Goal: Task Accomplishment & Management: Complete application form

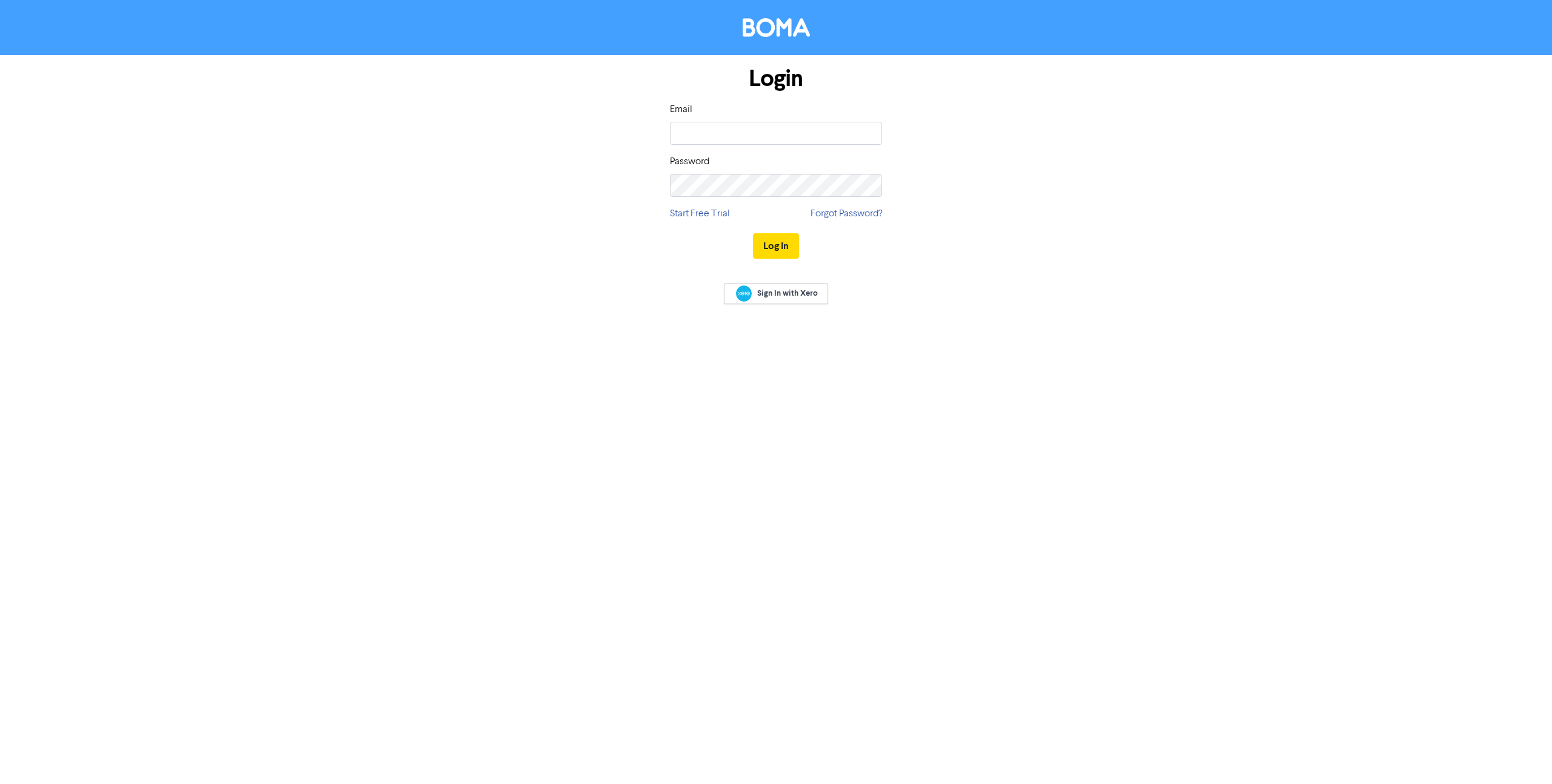
click at [701, 145] on div "Email Password" at bounding box center [776, 149] width 212 height 95
click at [697, 140] on input "email" at bounding box center [776, 133] width 212 height 23
type input "summer@asplashofsummer.com"
click at [776, 253] on button "Log In" at bounding box center [776, 245] width 46 height 25
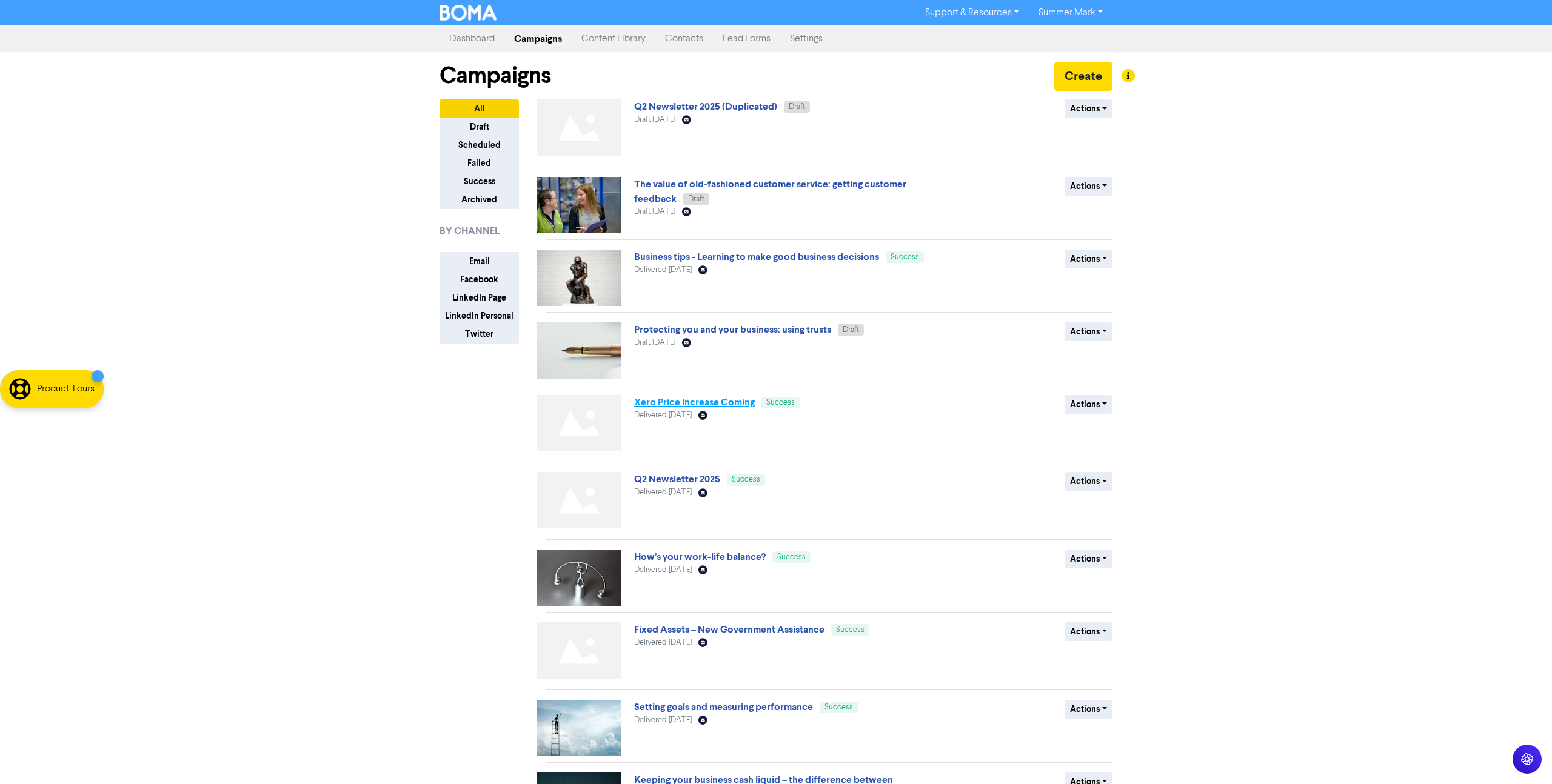
click at [643, 404] on link "Xero Price Increase Coming" at bounding box center [694, 402] width 121 height 12
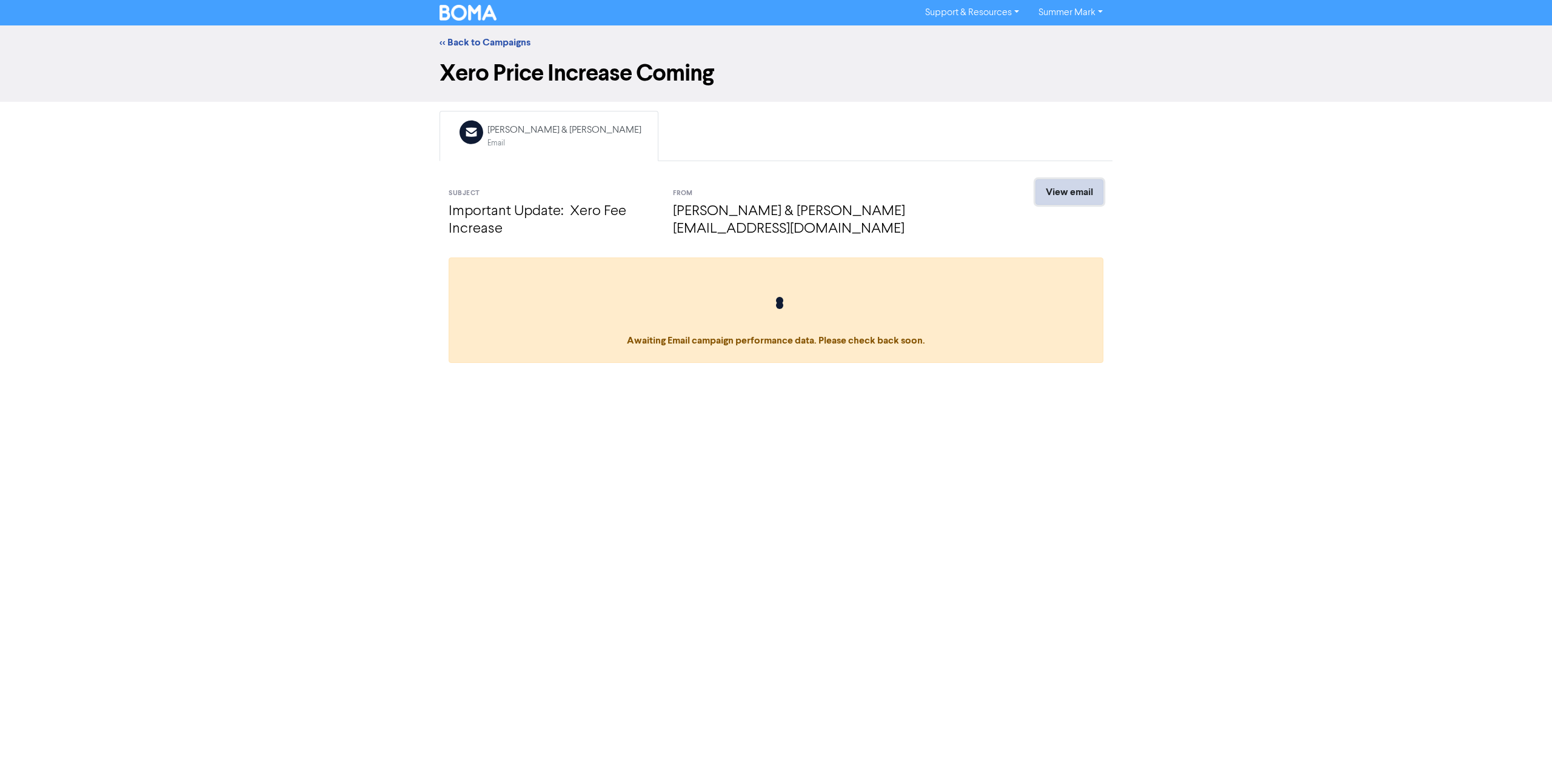
click at [1084, 186] on link "View email" at bounding box center [1069, 191] width 68 height 25
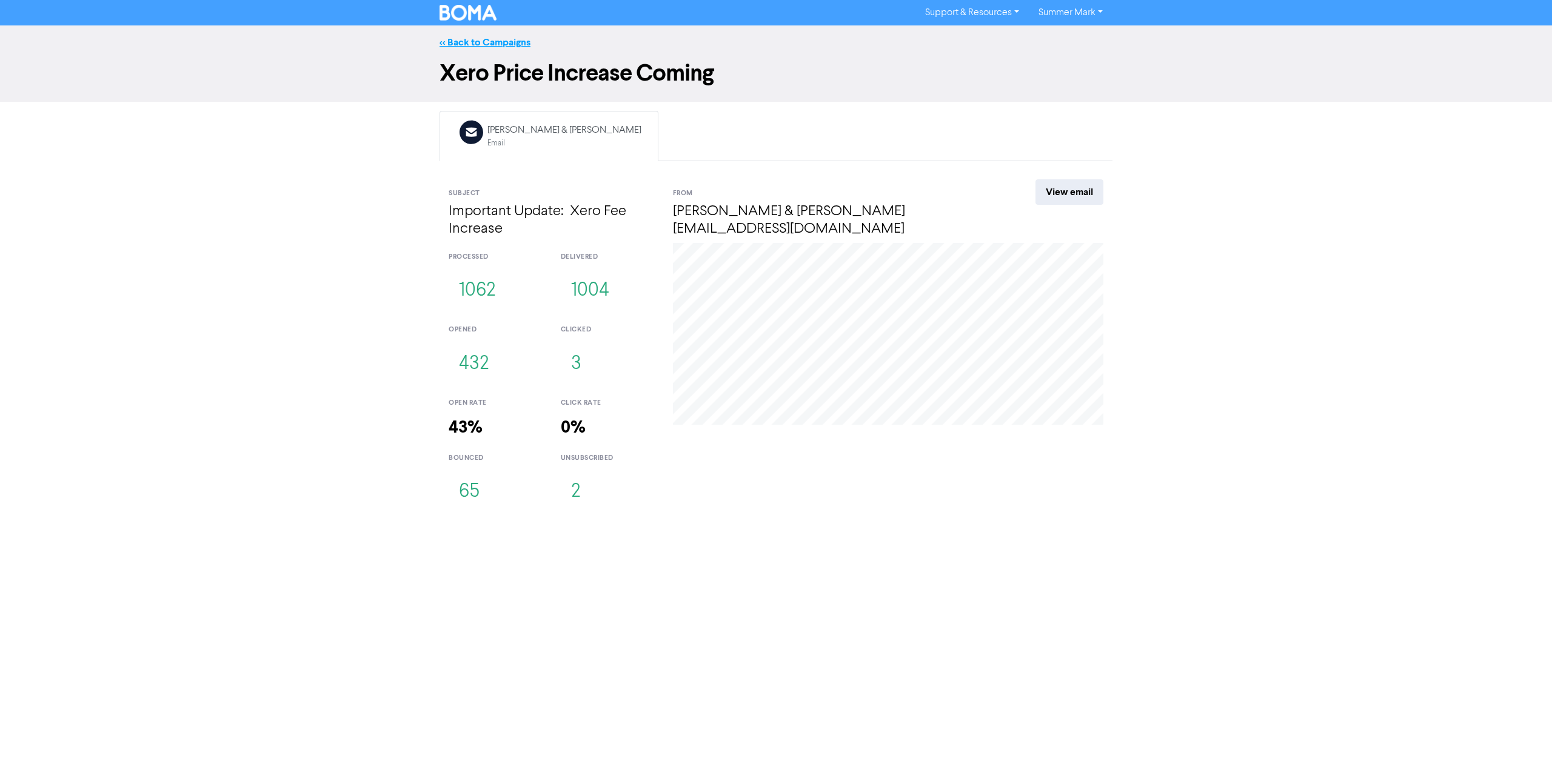
click at [463, 39] on link "<< Back to Campaigns" at bounding box center [485, 43] width 91 height 12
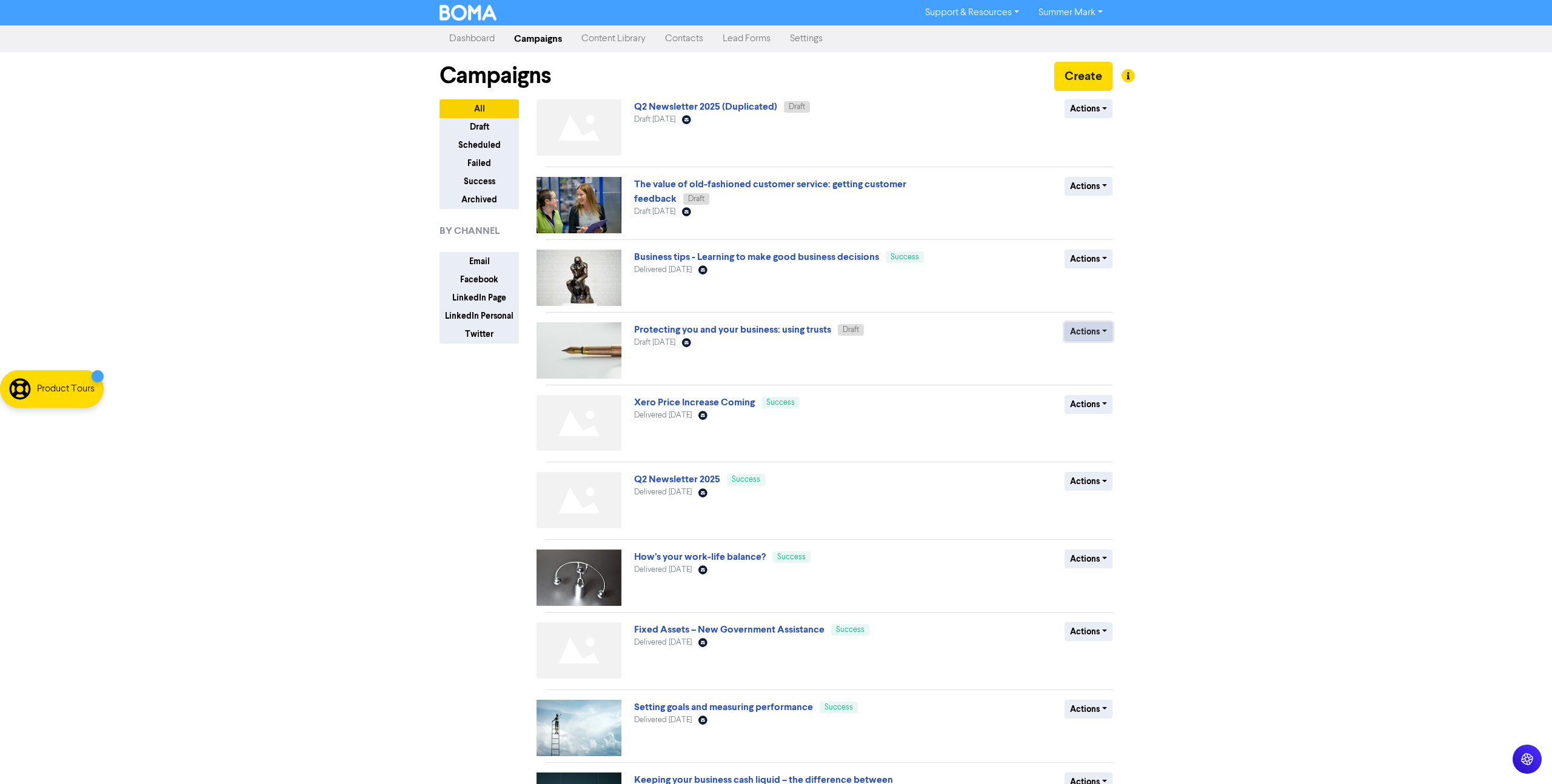
click at [1073, 337] on button "Actions" at bounding box center [1088, 332] width 48 height 19
click at [1093, 362] on button "Delete" at bounding box center [1113, 357] width 96 height 19
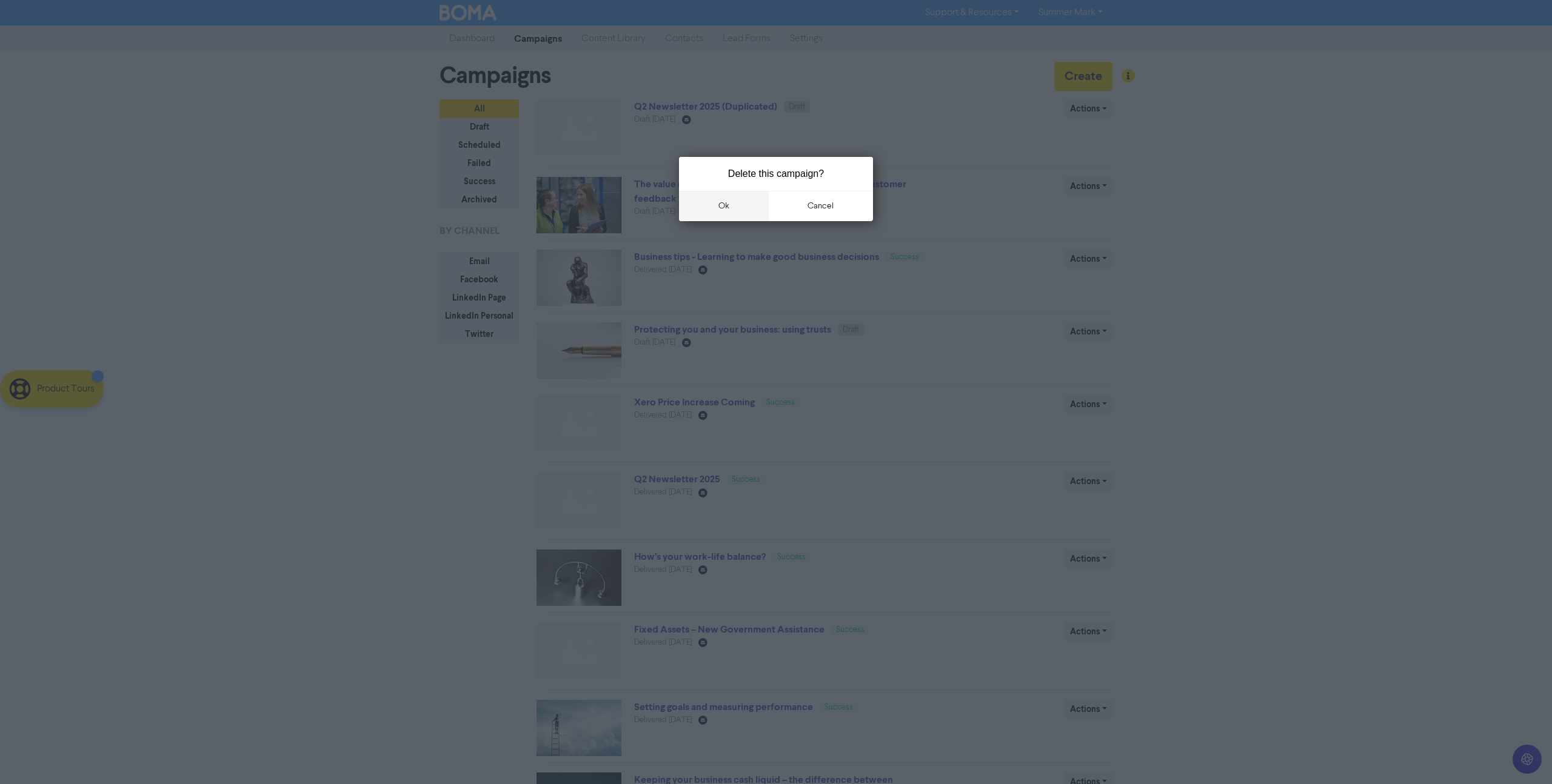
click at [707, 207] on button "ok" at bounding box center [723, 206] width 90 height 30
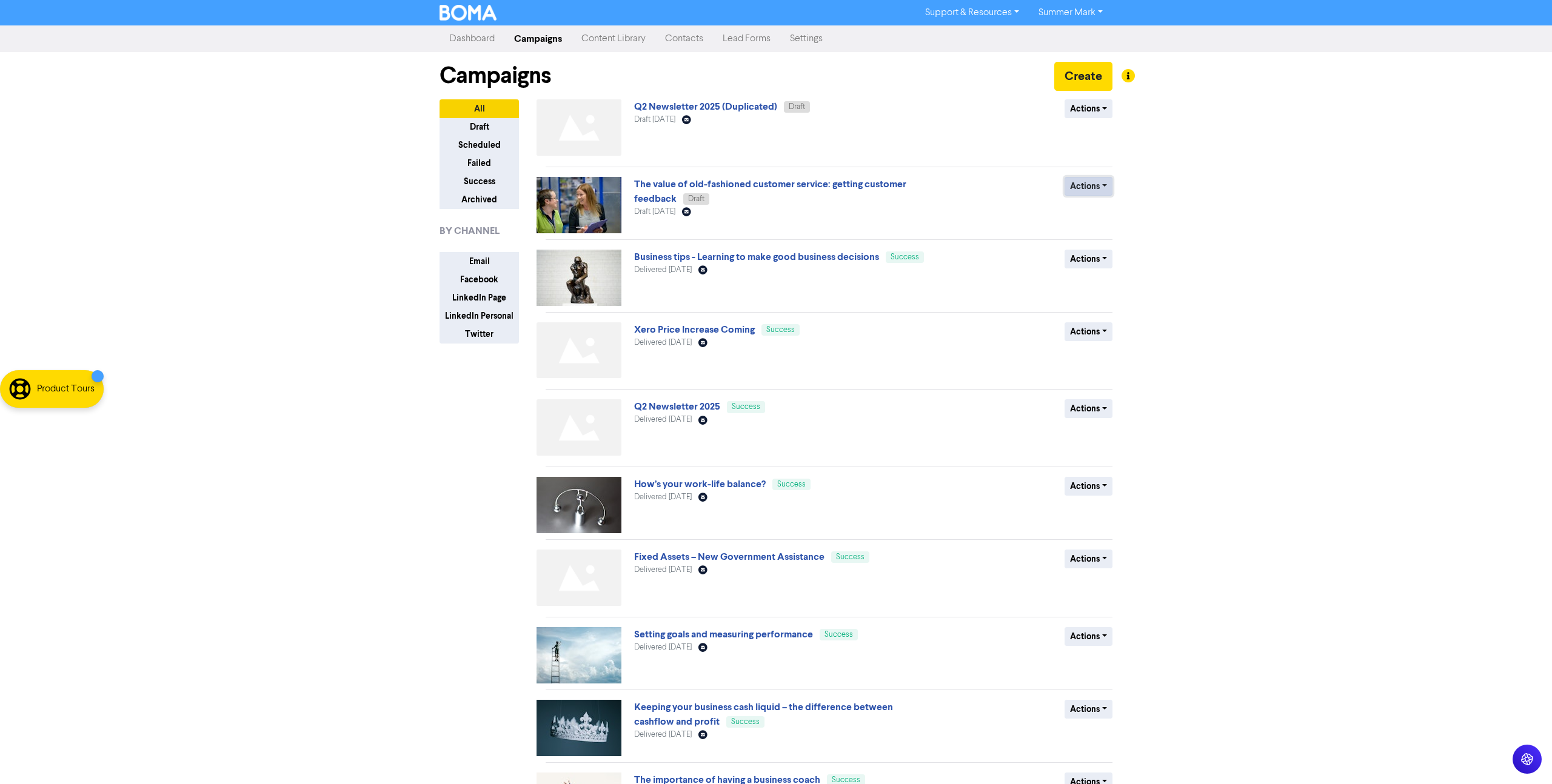
click at [1096, 189] on button "Actions" at bounding box center [1088, 187] width 48 height 19
click at [1090, 210] on button "Delete" at bounding box center [1113, 212] width 96 height 19
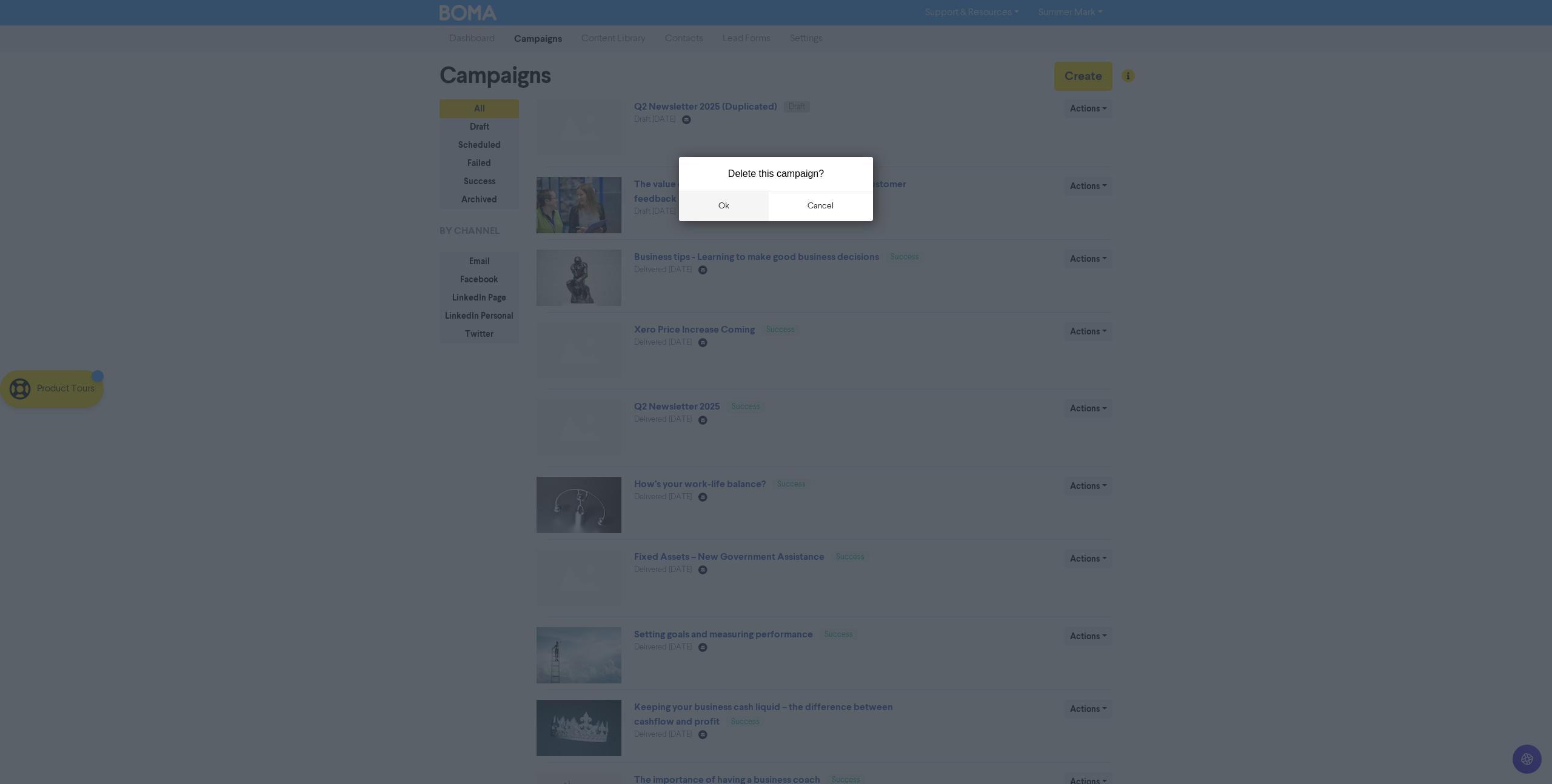
click at [748, 203] on button "ok" at bounding box center [723, 206] width 90 height 30
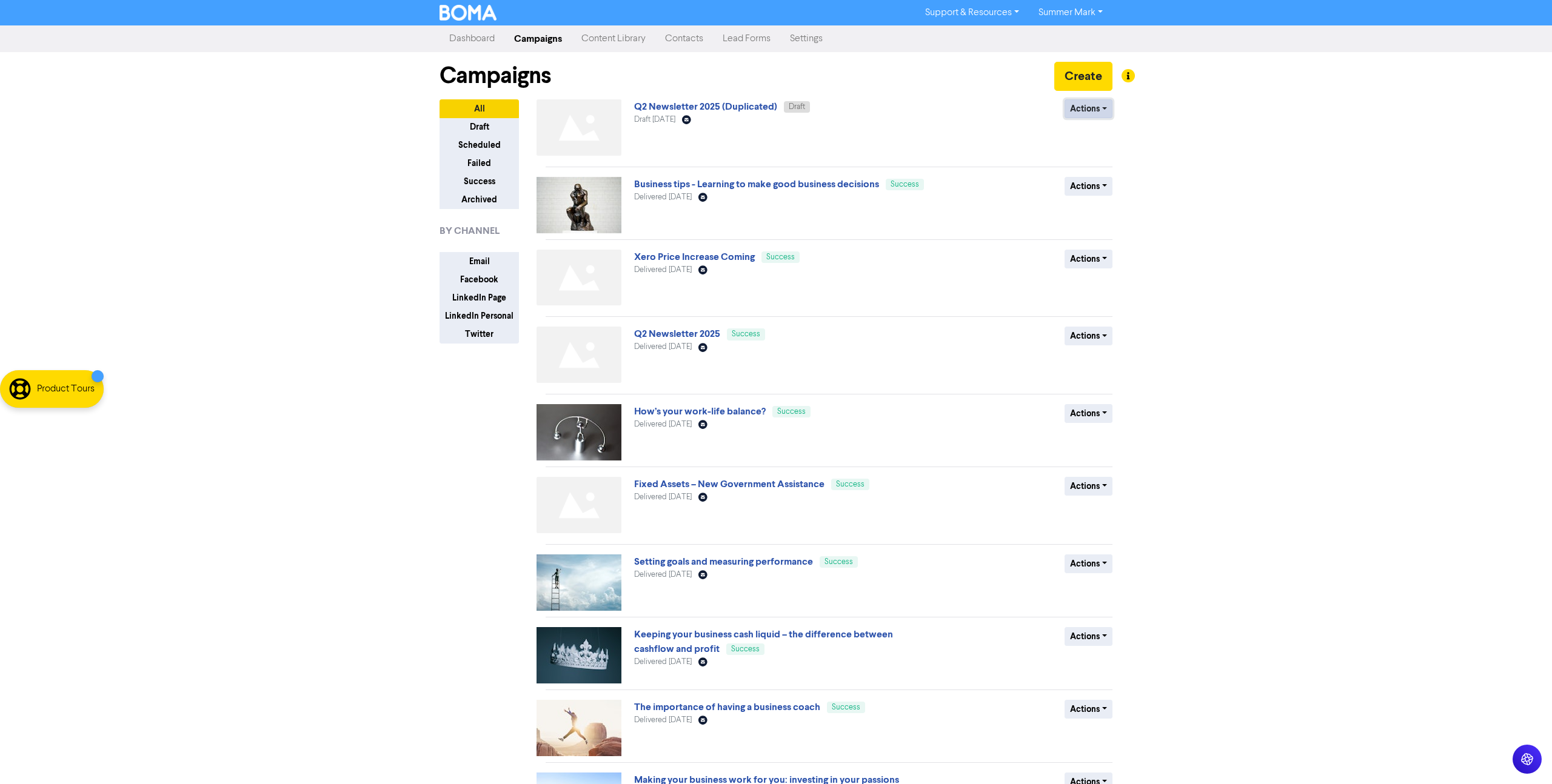
click at [1087, 107] on button "Actions" at bounding box center [1088, 109] width 48 height 19
click at [1084, 130] on button "Delete" at bounding box center [1113, 135] width 96 height 19
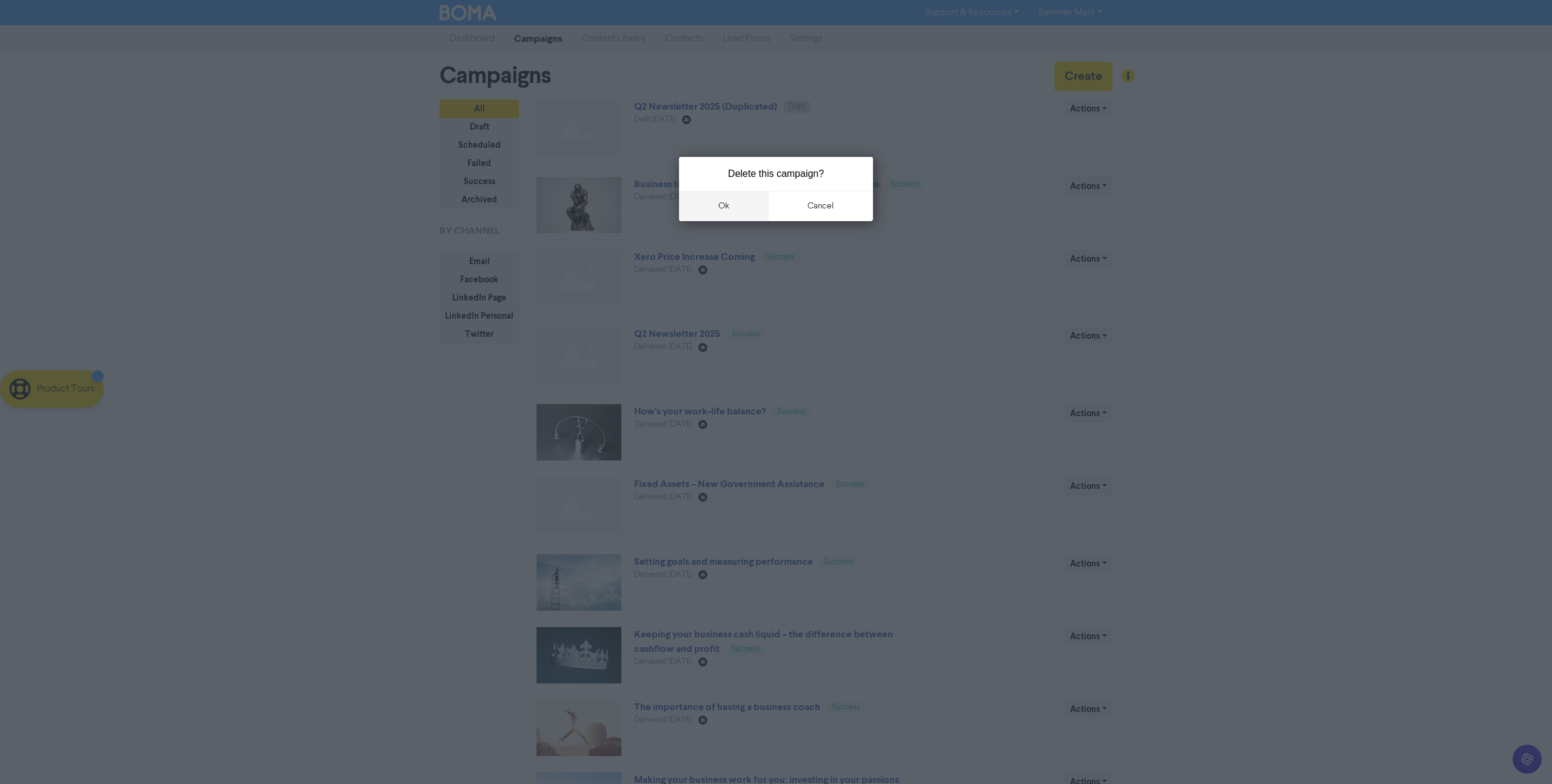
click at [740, 206] on button "ok" at bounding box center [723, 206] width 90 height 30
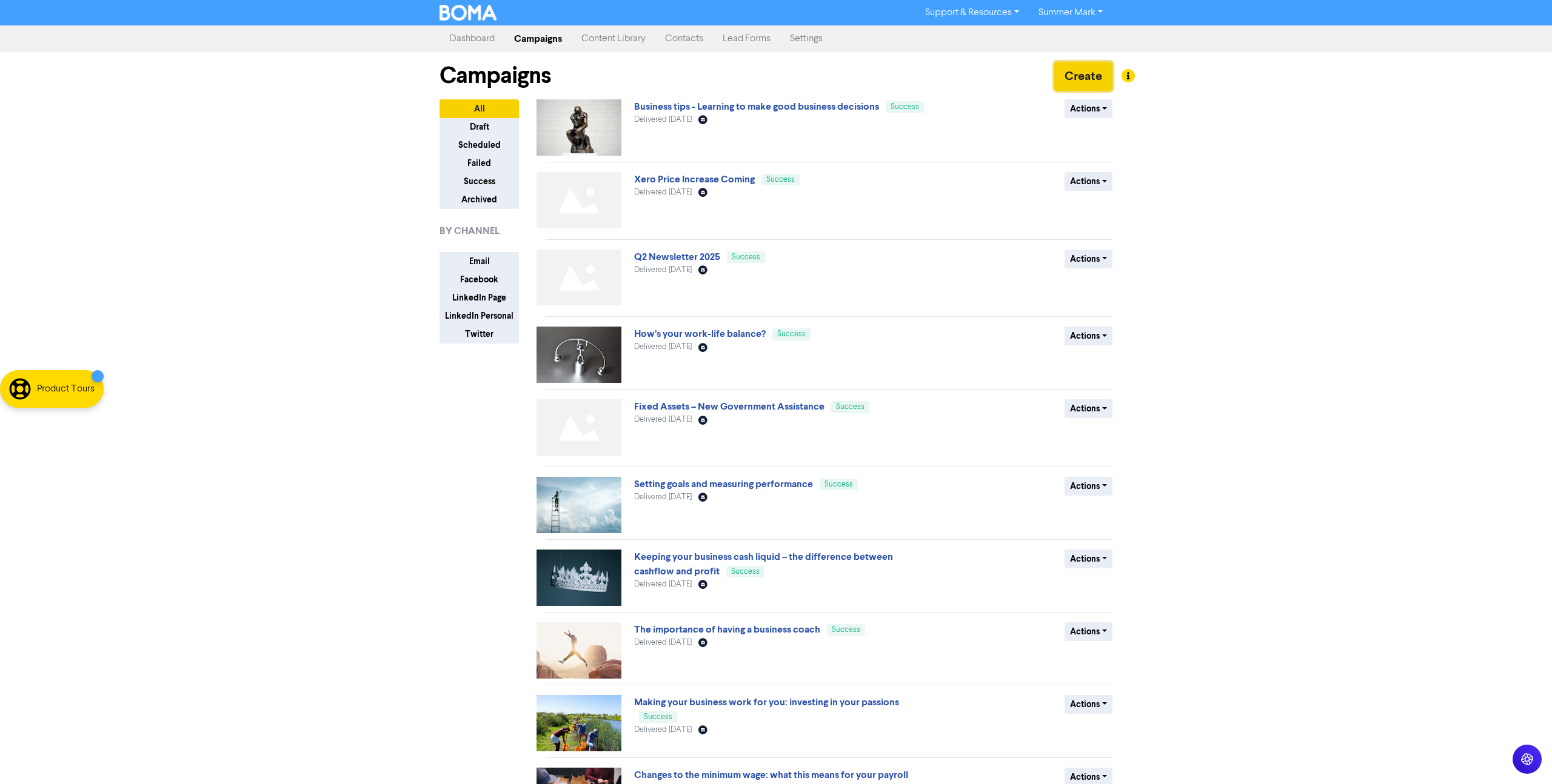
click at [1069, 73] on button "Create" at bounding box center [1083, 76] width 58 height 29
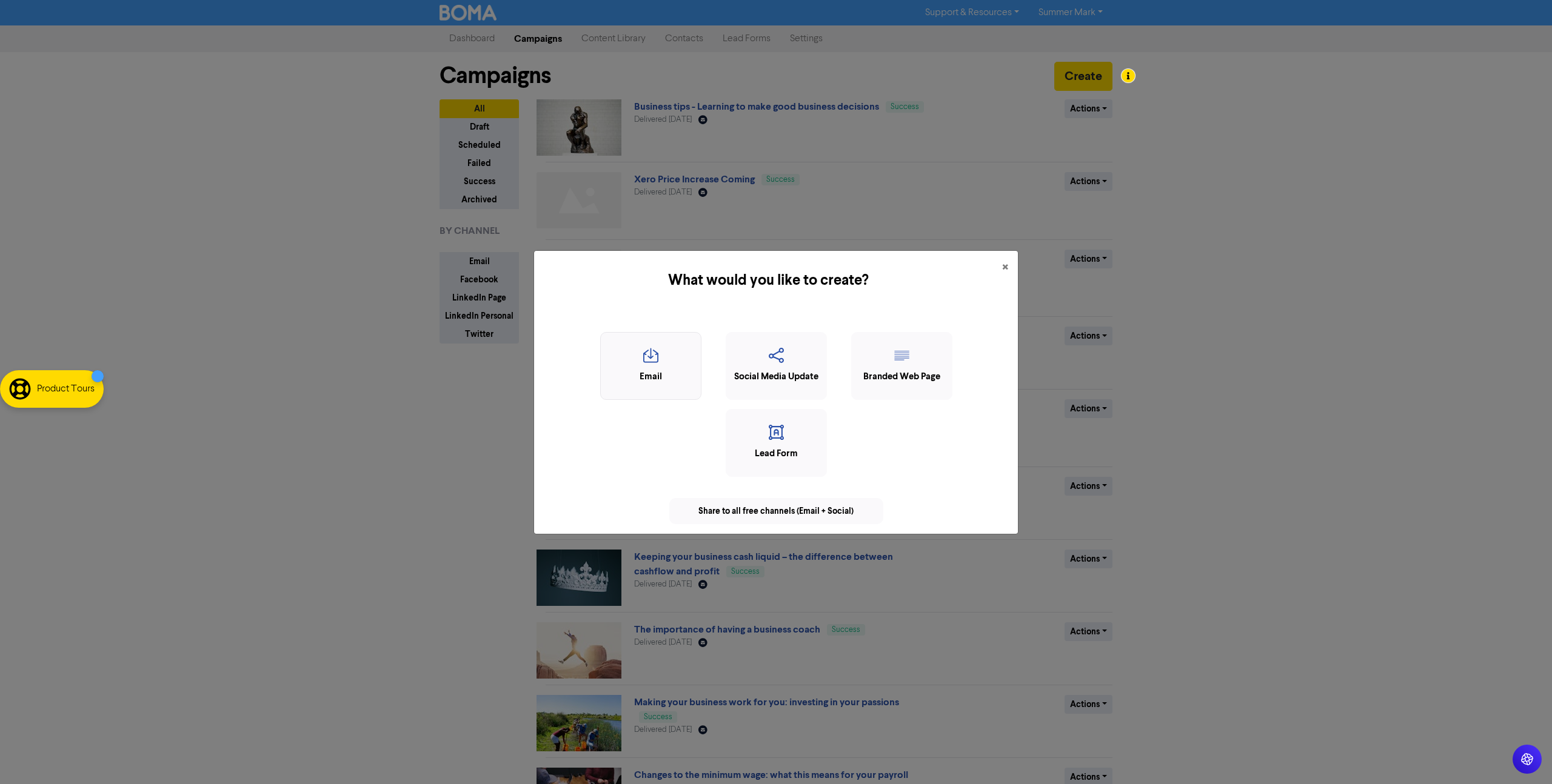
click at [630, 370] on div "Email" at bounding box center [650, 377] width 88 height 14
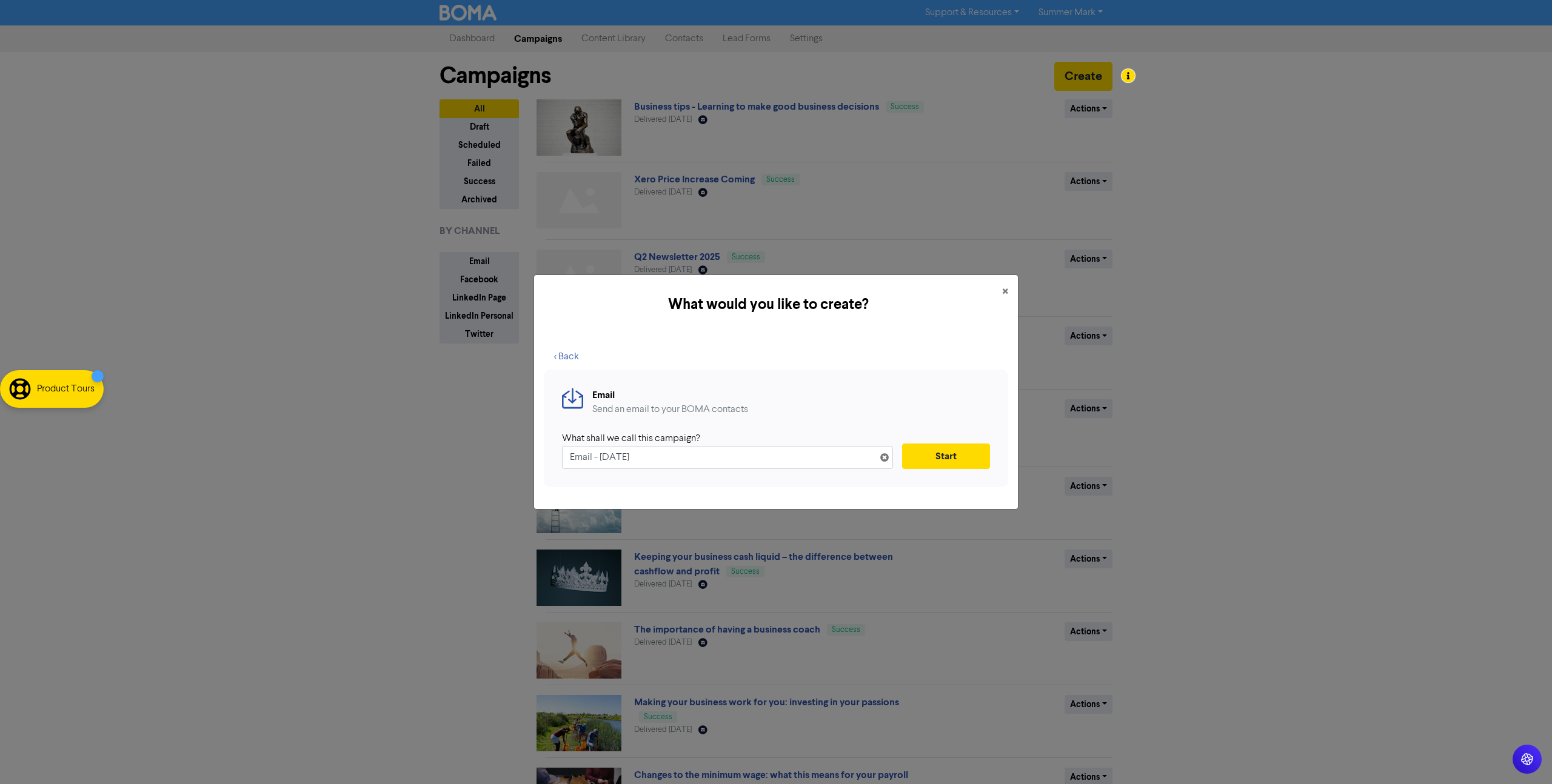
click at [682, 455] on input "Email - [DATE]" at bounding box center [727, 457] width 331 height 23
paste input "Xero Price Increase/Program Changes Reminder"
type input "Xero Price Increase/Program Changes Reminder"
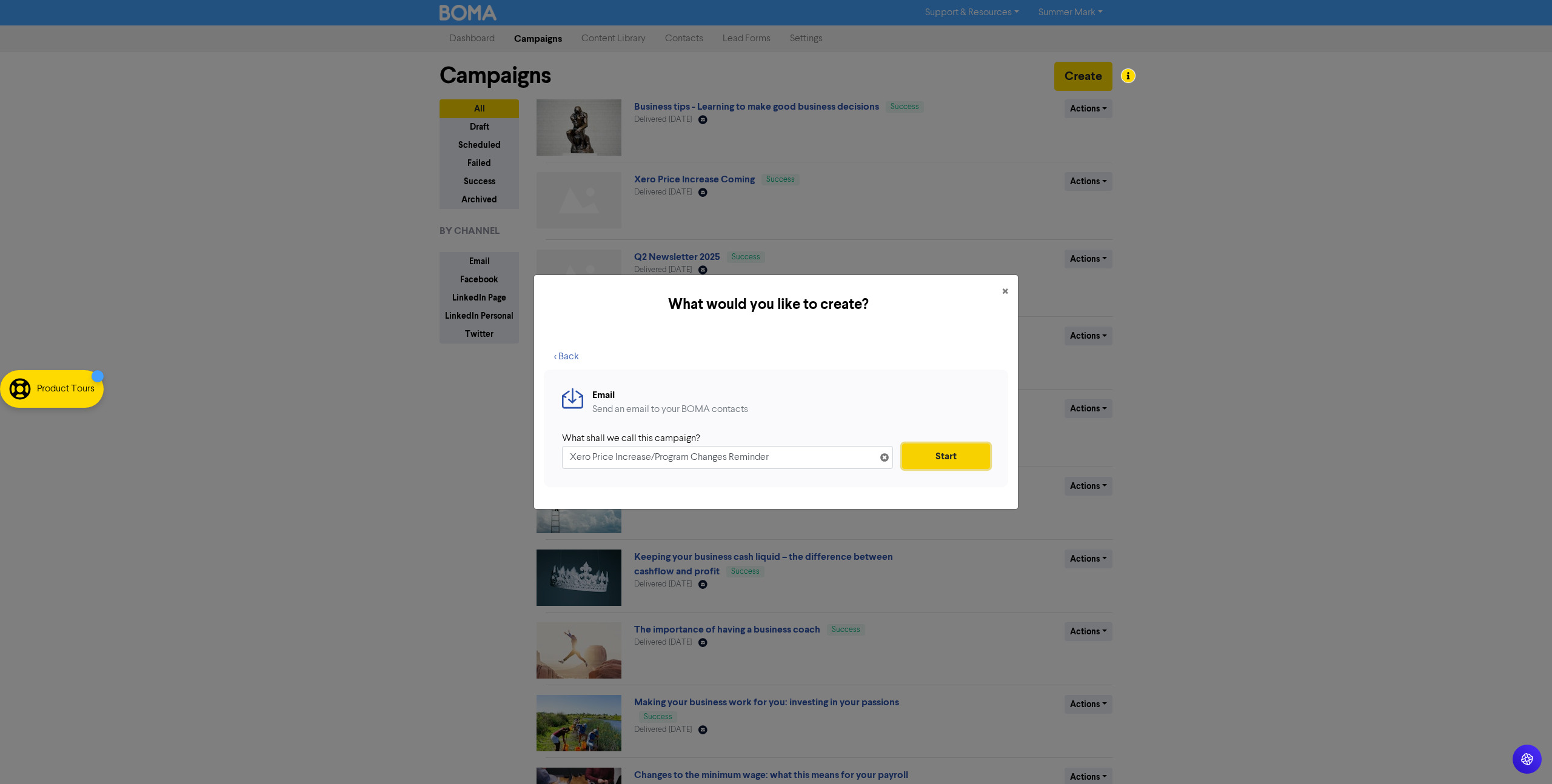
click at [938, 452] on button "Start" at bounding box center [946, 455] width 88 height 25
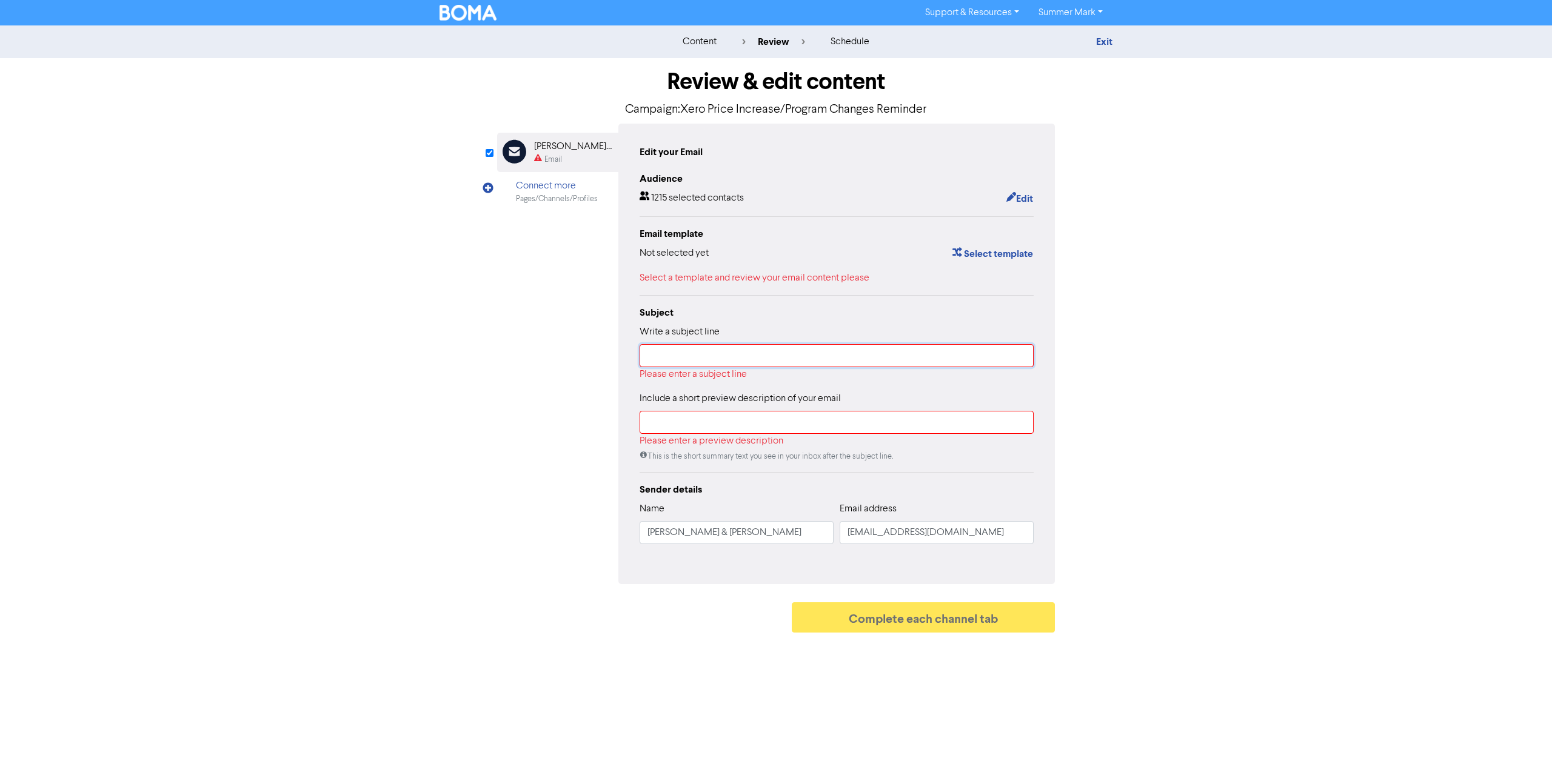
click at [676, 362] on input "text" at bounding box center [836, 355] width 394 height 23
click at [996, 254] on button "Select template" at bounding box center [993, 254] width 82 height 16
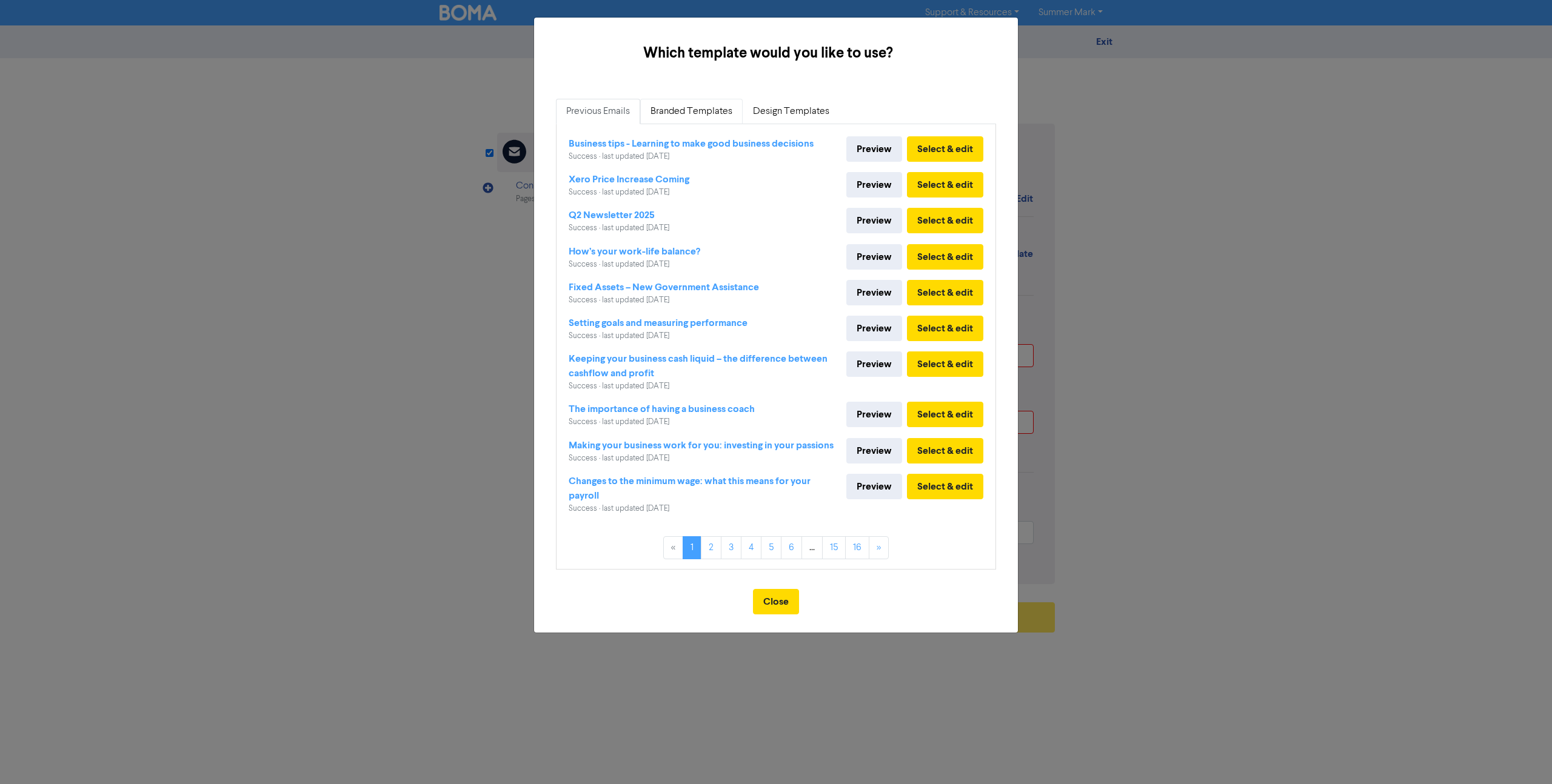
click at [716, 109] on link "Branded Templates" at bounding box center [691, 111] width 103 height 25
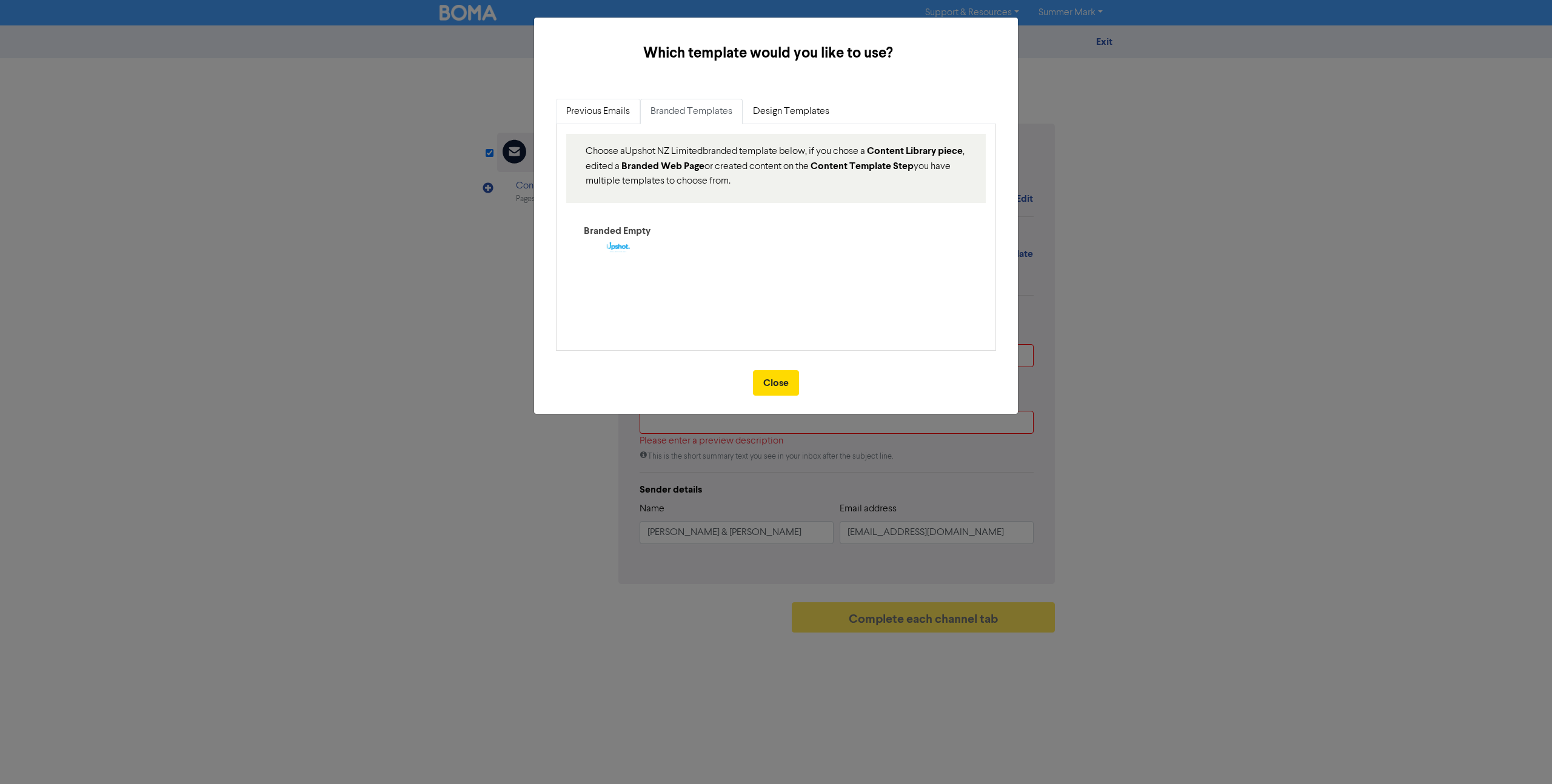
click at [607, 113] on link "Previous Emails" at bounding box center [597, 111] width 84 height 25
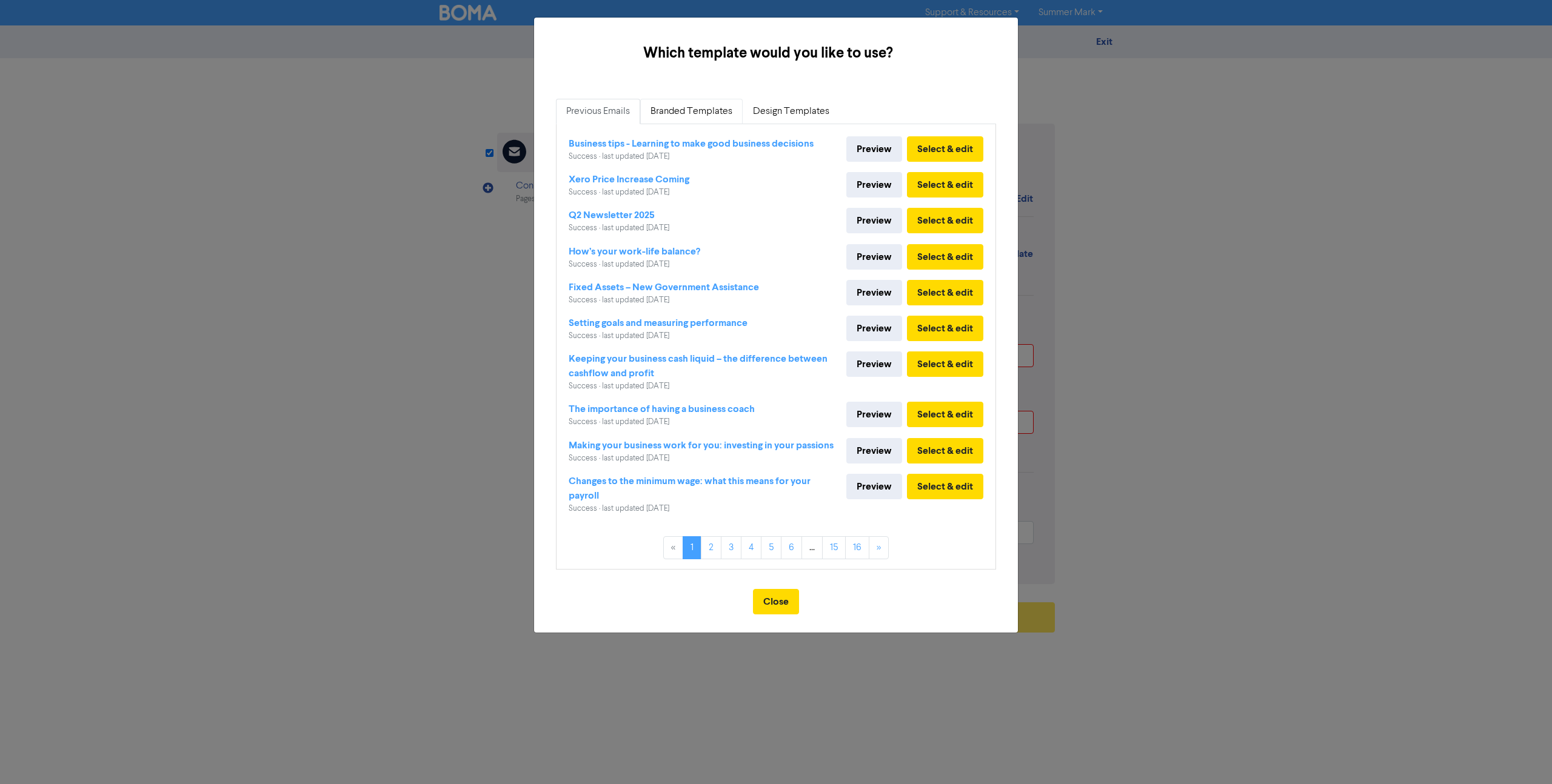
click at [696, 110] on link "Branded Templates" at bounding box center [691, 111] width 103 height 25
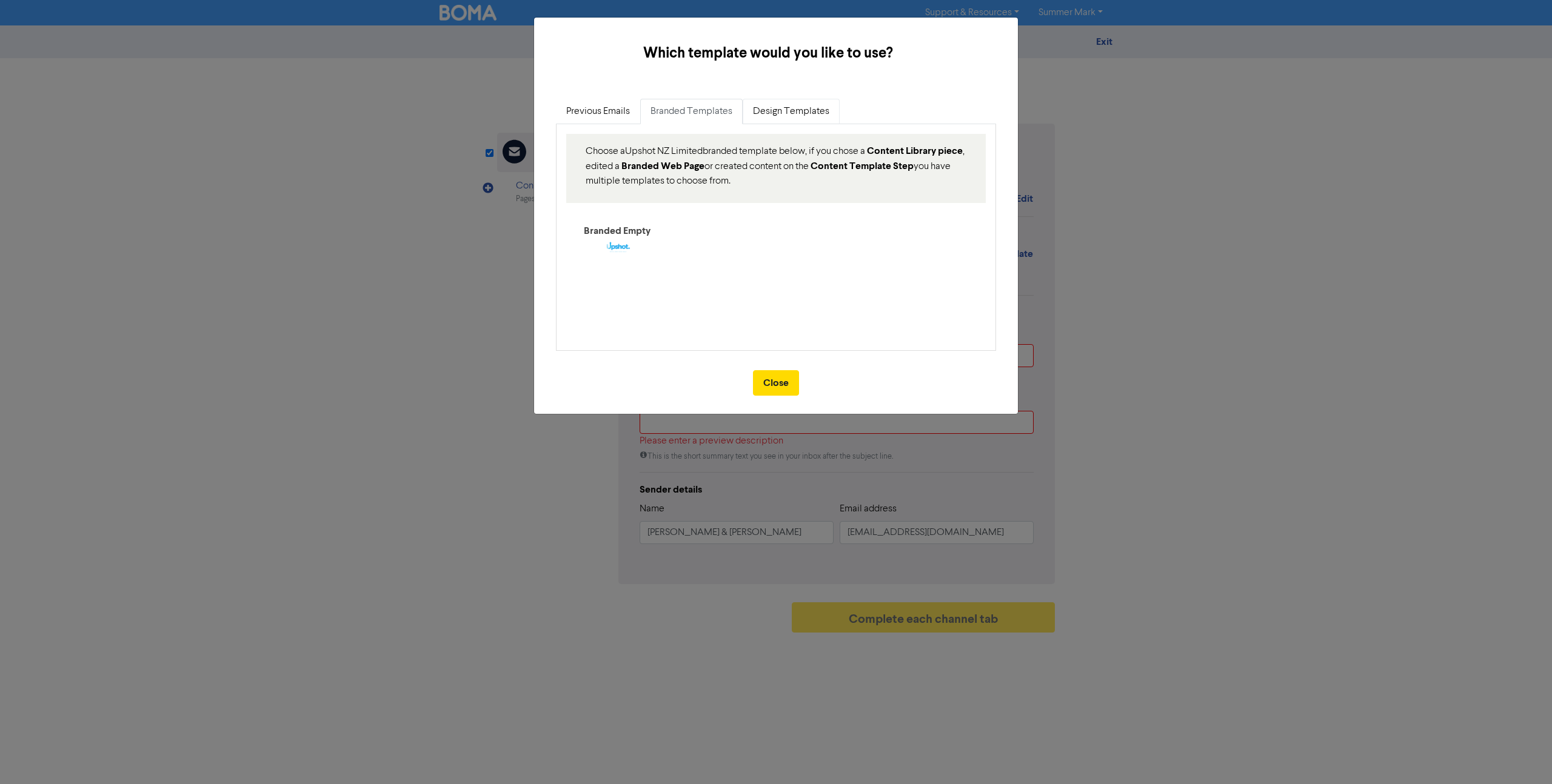
drag, startPoint x: 788, startPoint y: 98, endPoint x: 790, endPoint y: 105, distance: 7.3
click at [788, 99] on link "Design Templates" at bounding box center [791, 111] width 97 height 25
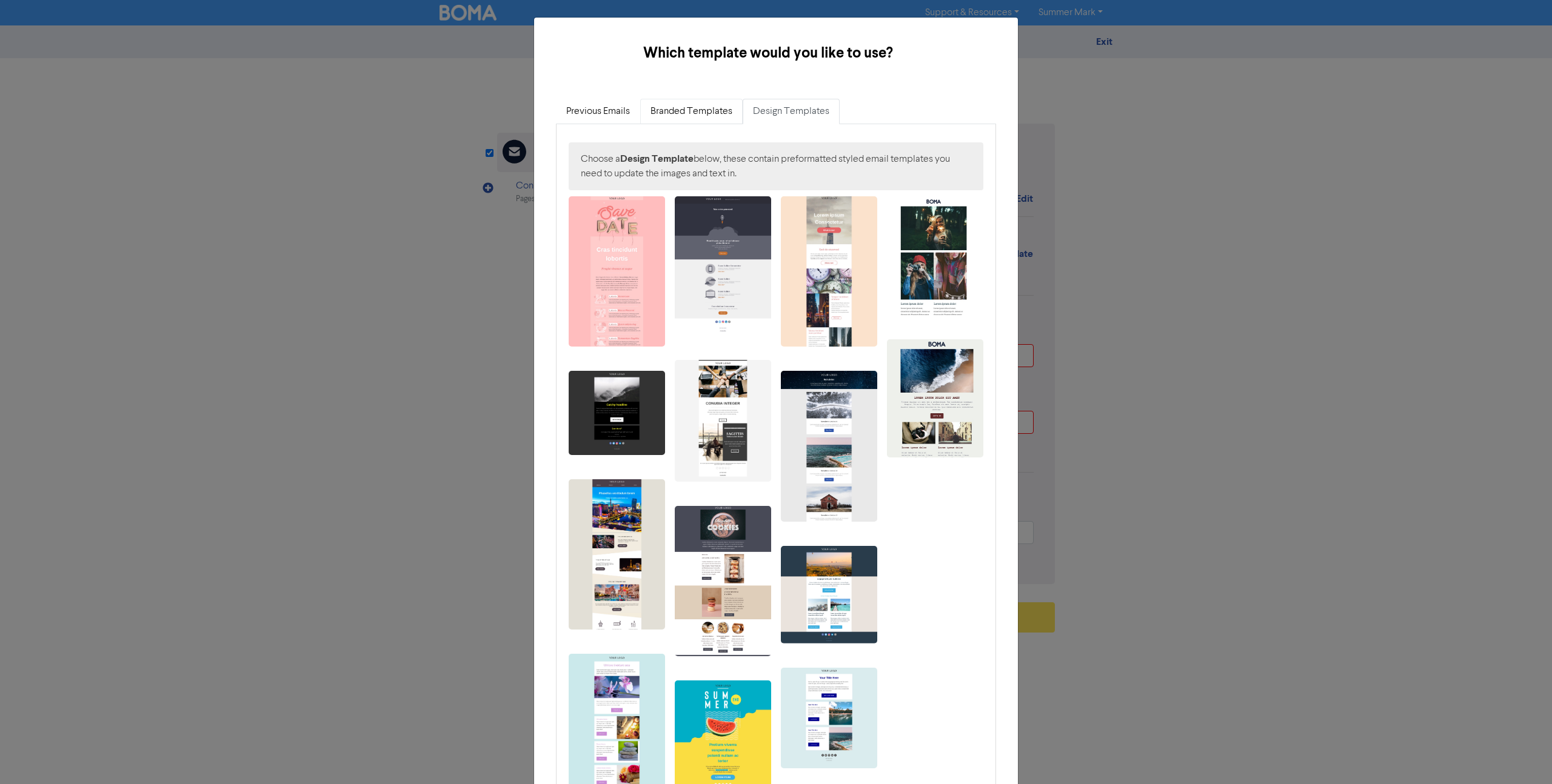
click at [676, 119] on link "Branded Templates" at bounding box center [691, 111] width 103 height 25
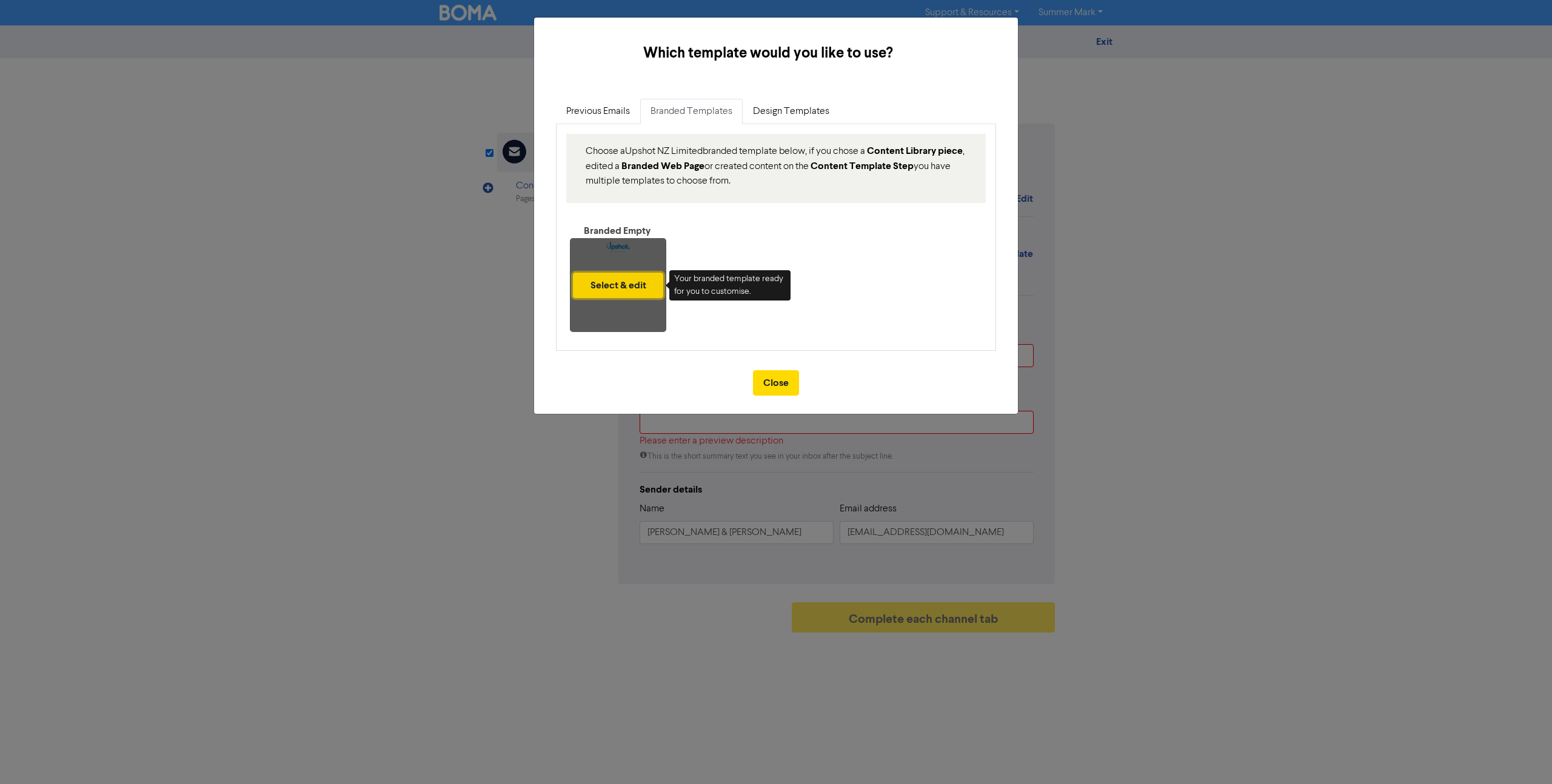
click at [615, 283] on button "Select & edit" at bounding box center [618, 285] width 90 height 25
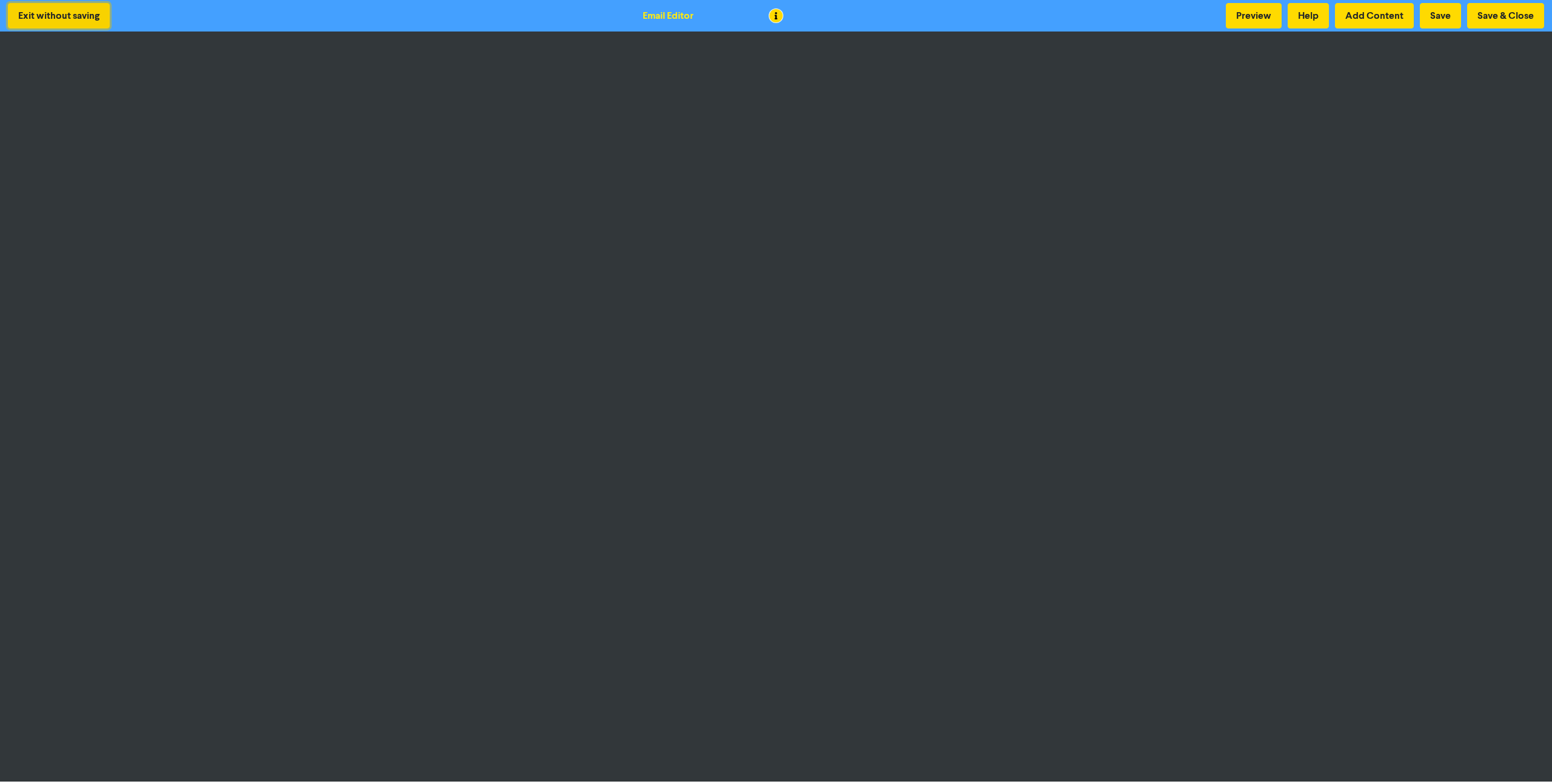
click at [33, 17] on button "Exit without saving" at bounding box center [58, 15] width 102 height 25
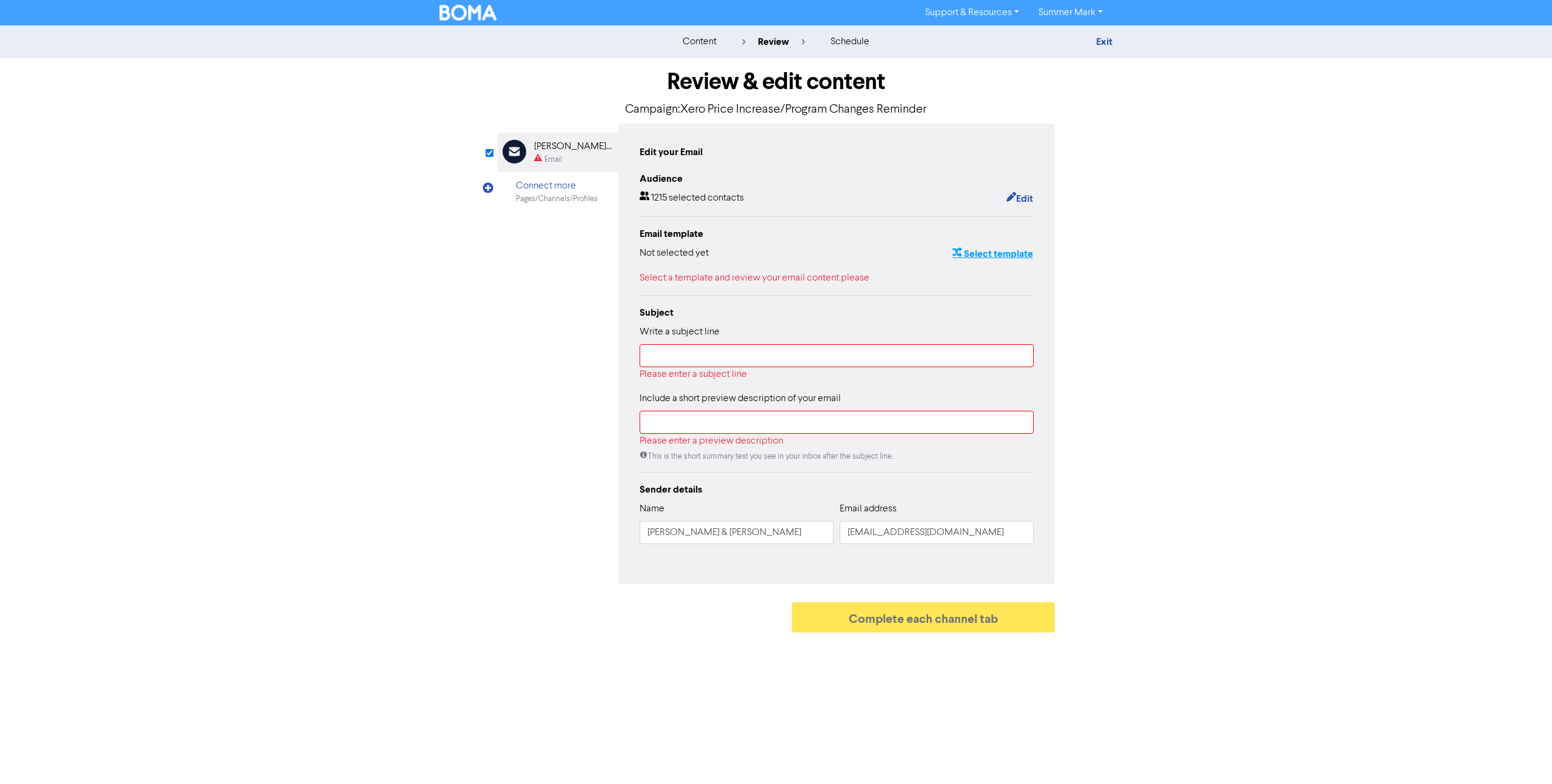
click at [982, 256] on button "Select template" at bounding box center [993, 254] width 82 height 16
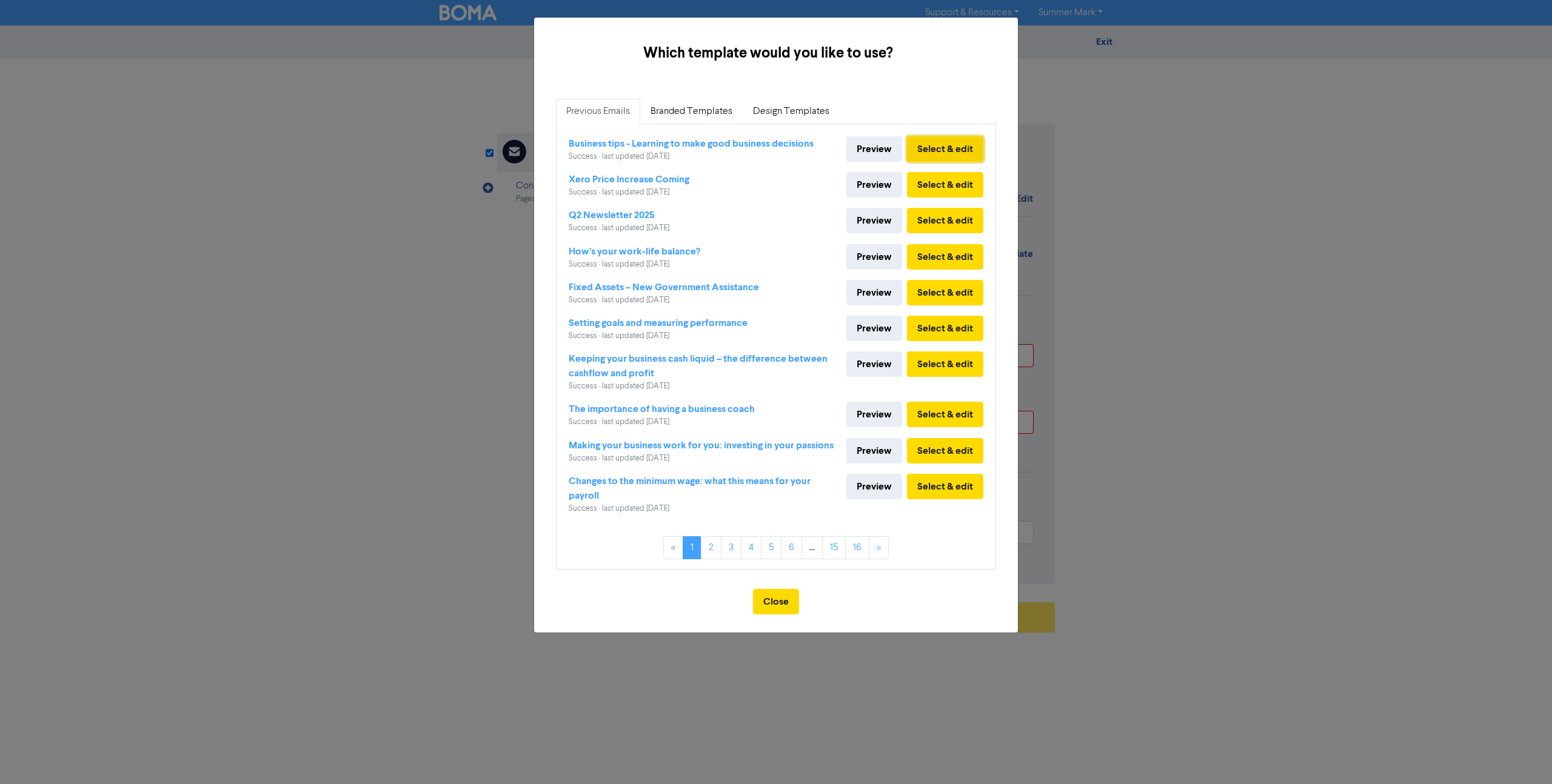
click at [950, 155] on button "Select & edit" at bounding box center [945, 149] width 77 height 25
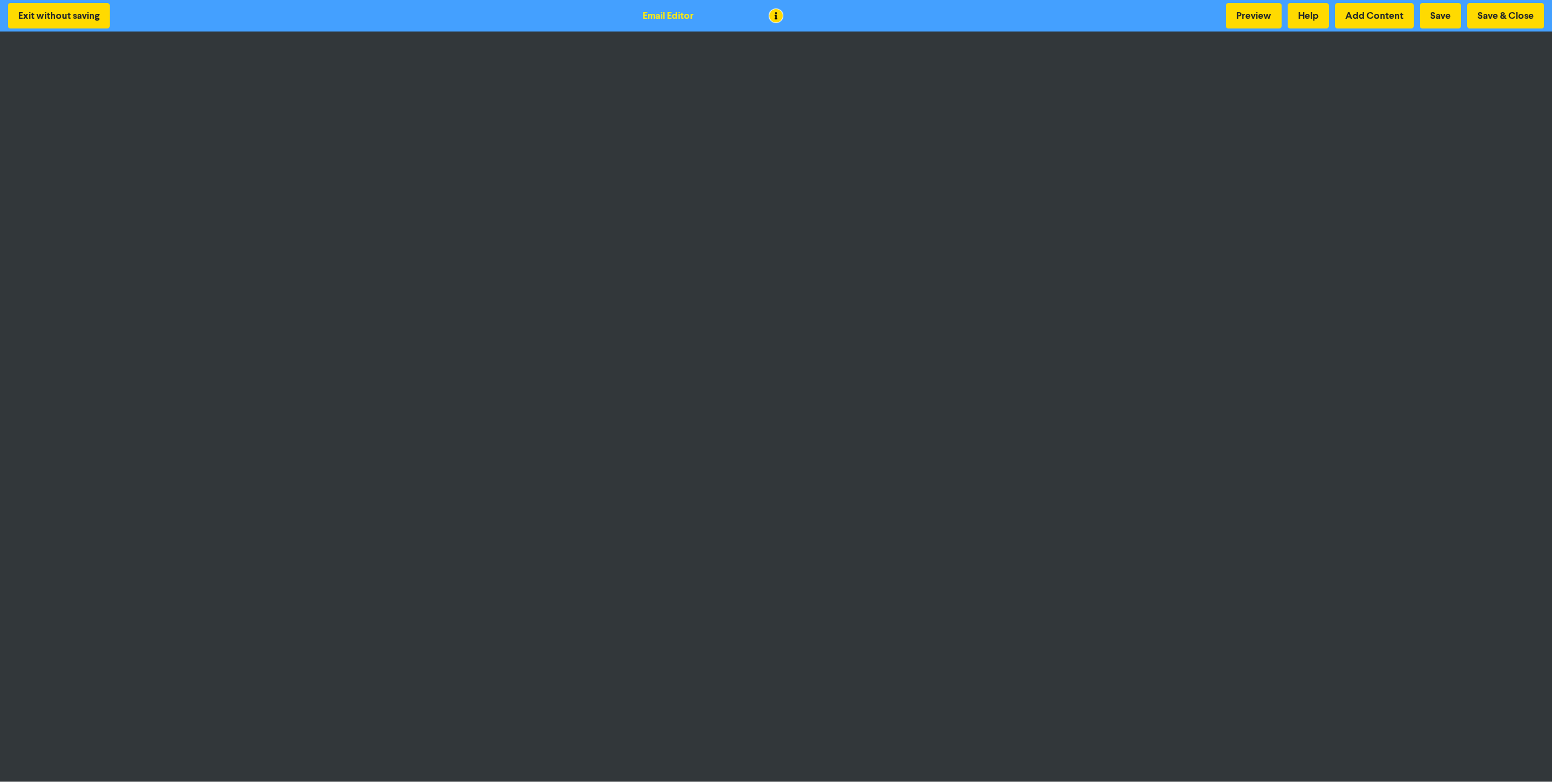
scroll to position [3, 0]
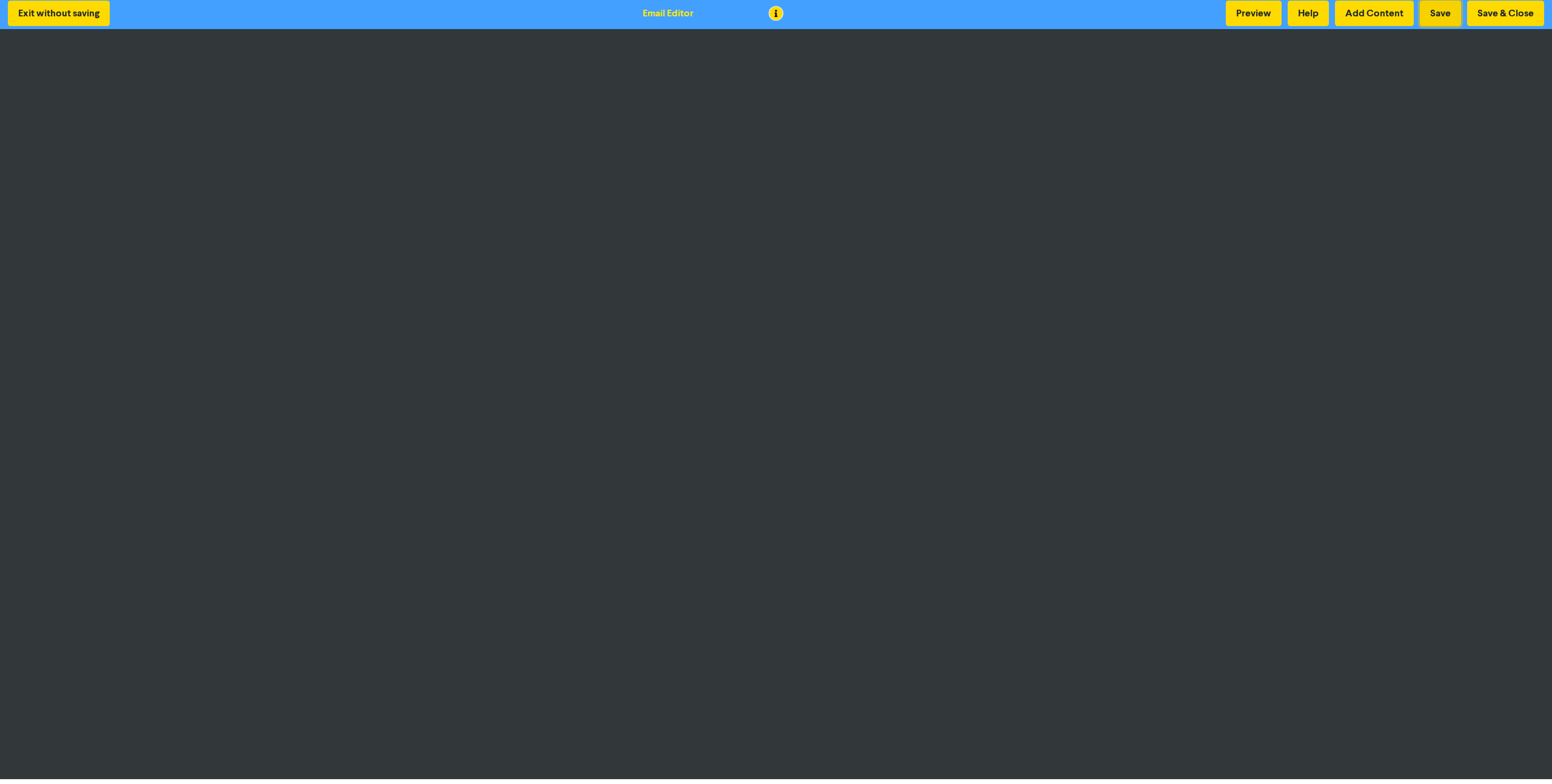
click at [1439, 13] on button "Save" at bounding box center [1440, 13] width 41 height 25
click at [1514, 7] on button "Save & Close" at bounding box center [1505, 13] width 77 height 25
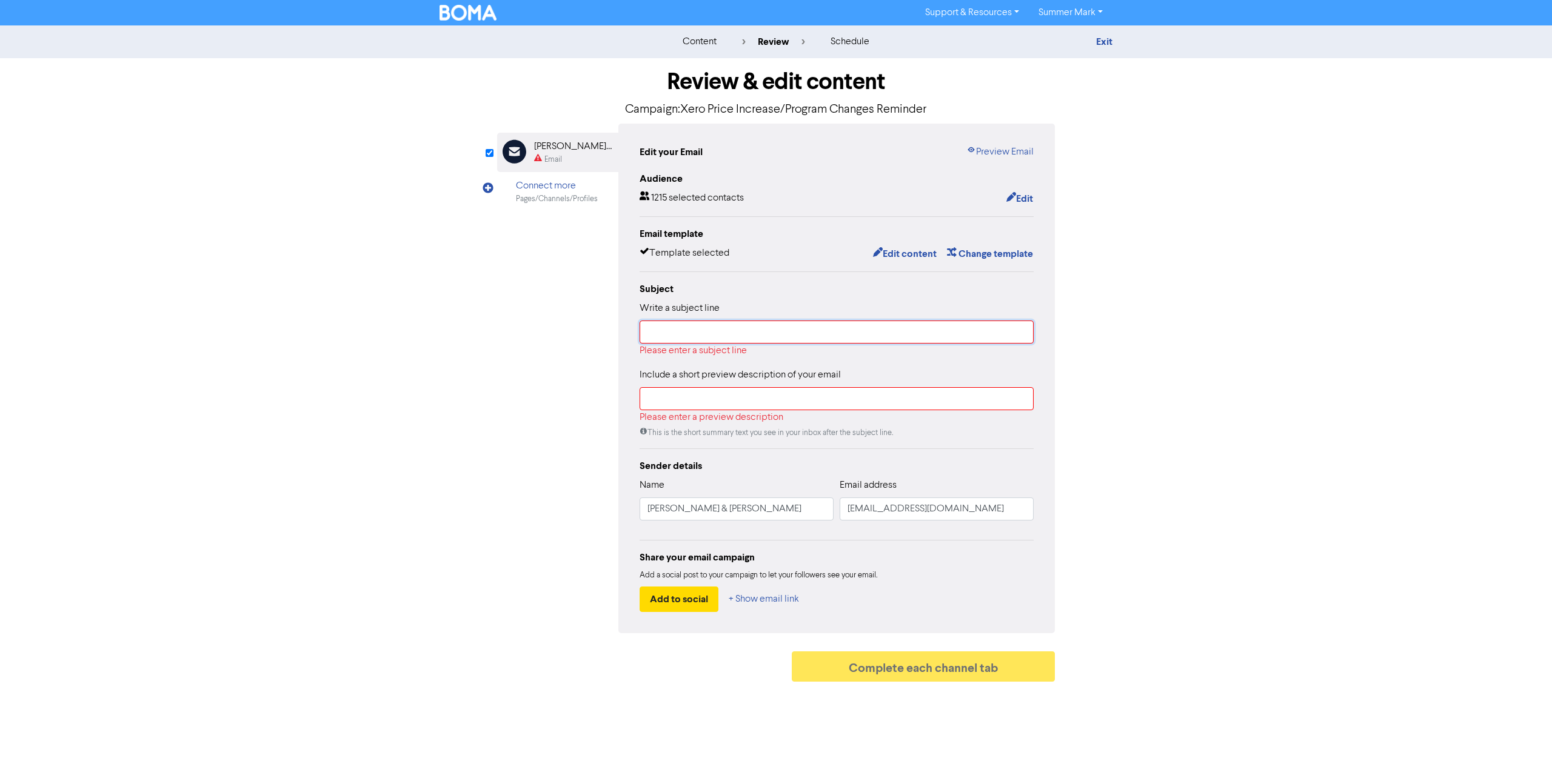
click at [703, 327] on input "text" at bounding box center [836, 332] width 394 height 23
click at [781, 329] on input "text" at bounding box center [836, 332] width 394 height 23
paste input "Reminder: Xero Price Increases & Payroll Changes Effective September"
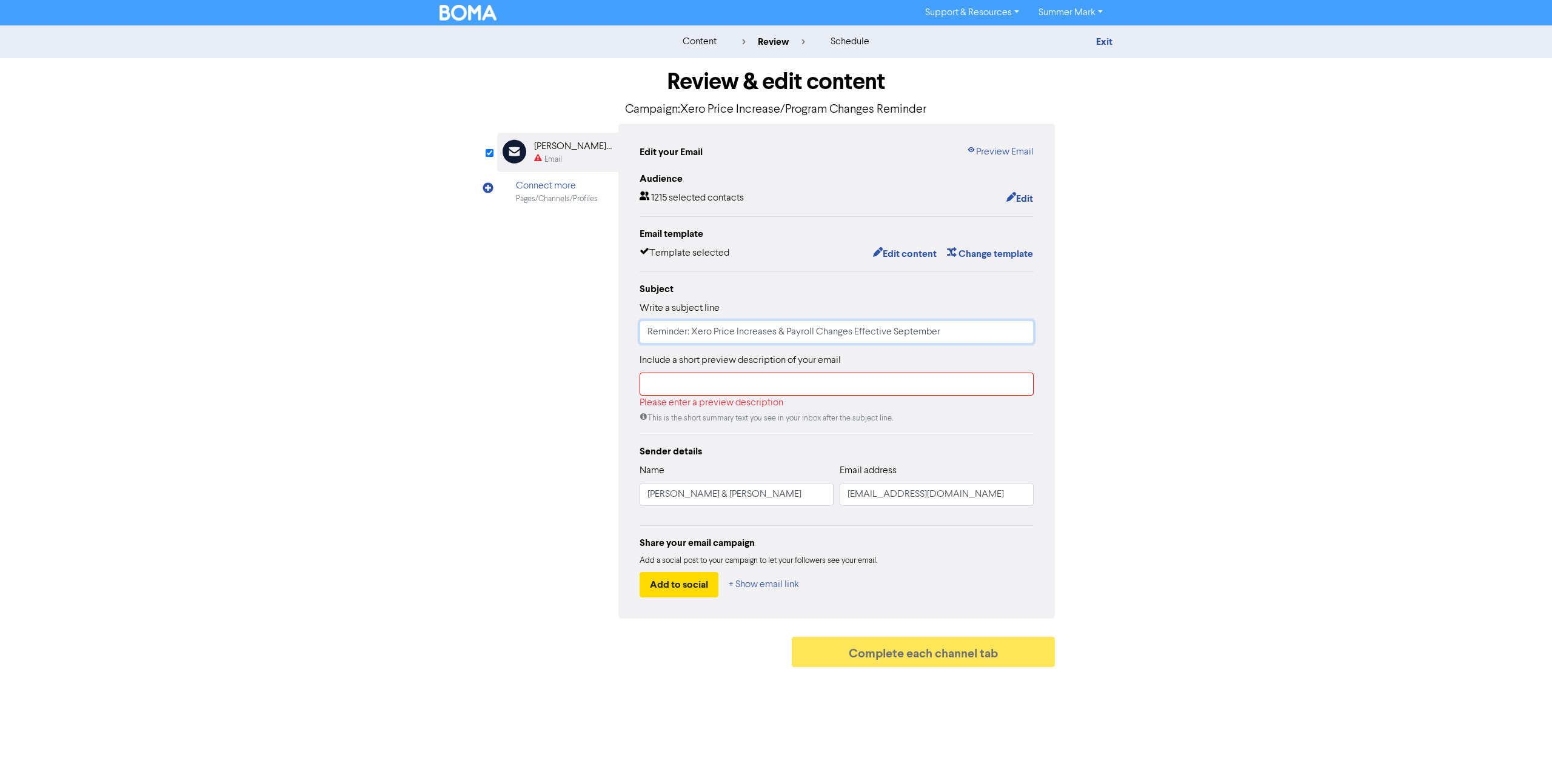
type input "Reminder: Xero Price Increases & Payroll Changes Effective September"
click at [713, 383] on input "text" at bounding box center [836, 384] width 394 height 23
paste input "Xero has announced subscription price increases and payroll structure changes f…"
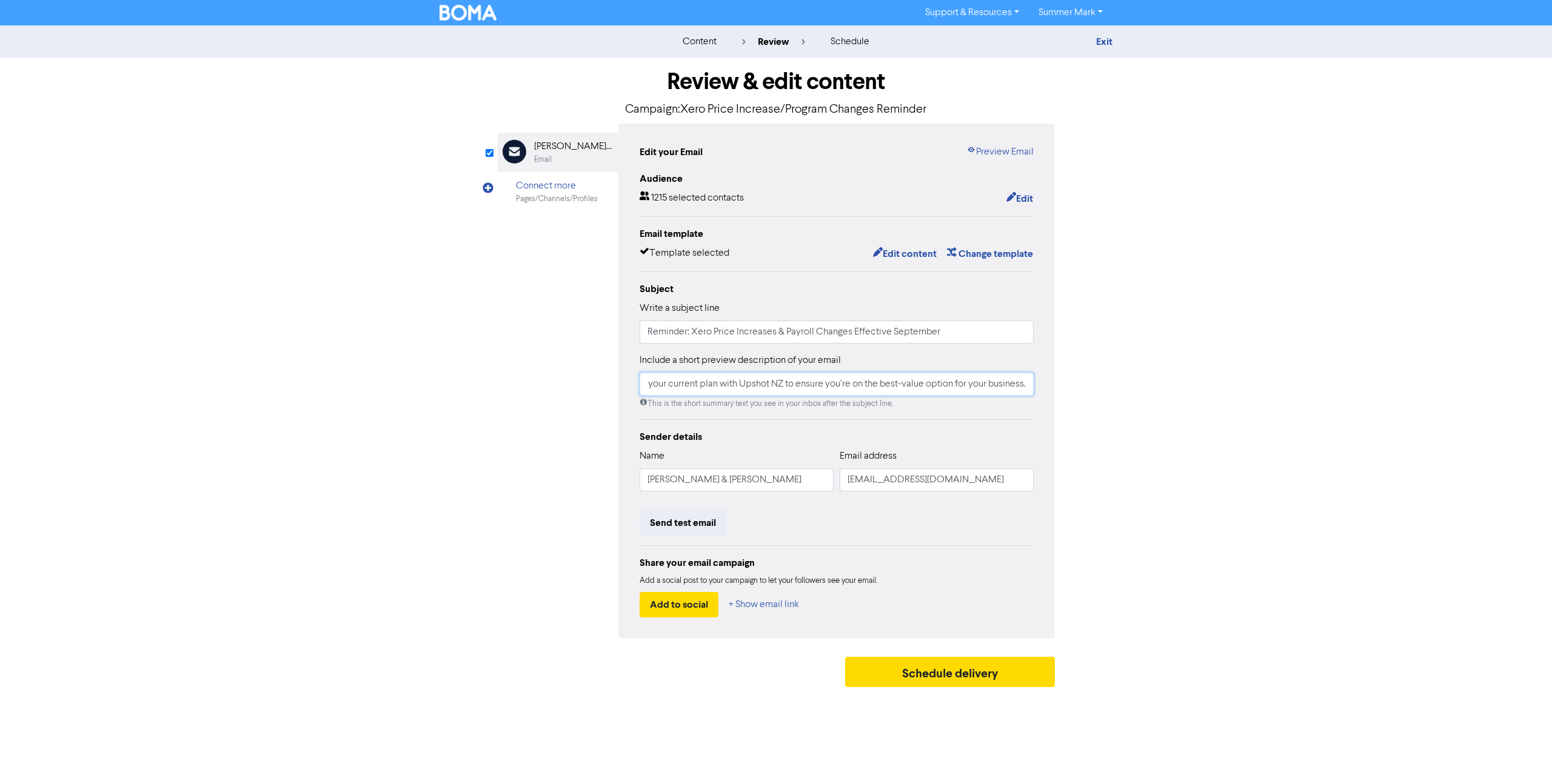
type input "Xero has announced subscription price increases and payroll structure changes f…"
click at [1038, 414] on div "Edit your Email Preview Email Audience 1215 selected contacts Edit Email templa…" at bounding box center [836, 381] width 436 height 515
click at [823, 317] on div "Write a subject line Reminder: Xero Price Increases & Payroll Changes Effective…" at bounding box center [836, 322] width 394 height 43
click at [843, 334] on input "Reminder: Xero Price Increases & Payroll Changes Effective September" at bounding box center [836, 332] width 394 height 23
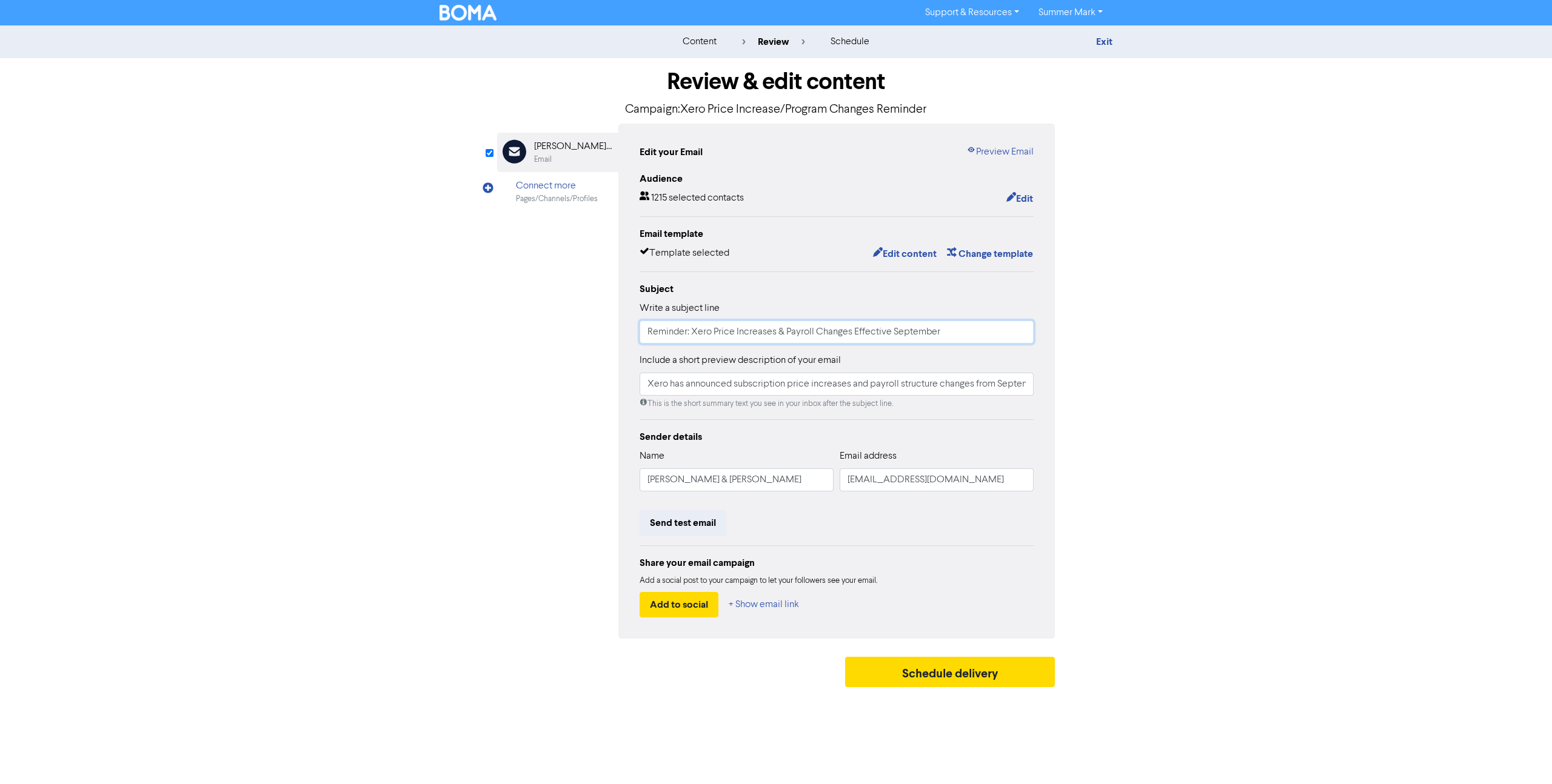
click at [984, 339] on input "Reminder: Xero Price Increases & Payroll Changes Effective September" at bounding box center [836, 332] width 394 height 23
drag, startPoint x: 980, startPoint y: 383, endPoint x: 1087, endPoint y: 383, distance: 107.0
click at [1087, 383] on div "Review & edit content Campaign: Xero Price Increase/Program Changes Reminder Em…" at bounding box center [776, 375] width 691 height 635
click at [1029, 382] on input "Xero has announced subscription price increases and payroll structure changes f…" at bounding box center [836, 384] width 394 height 23
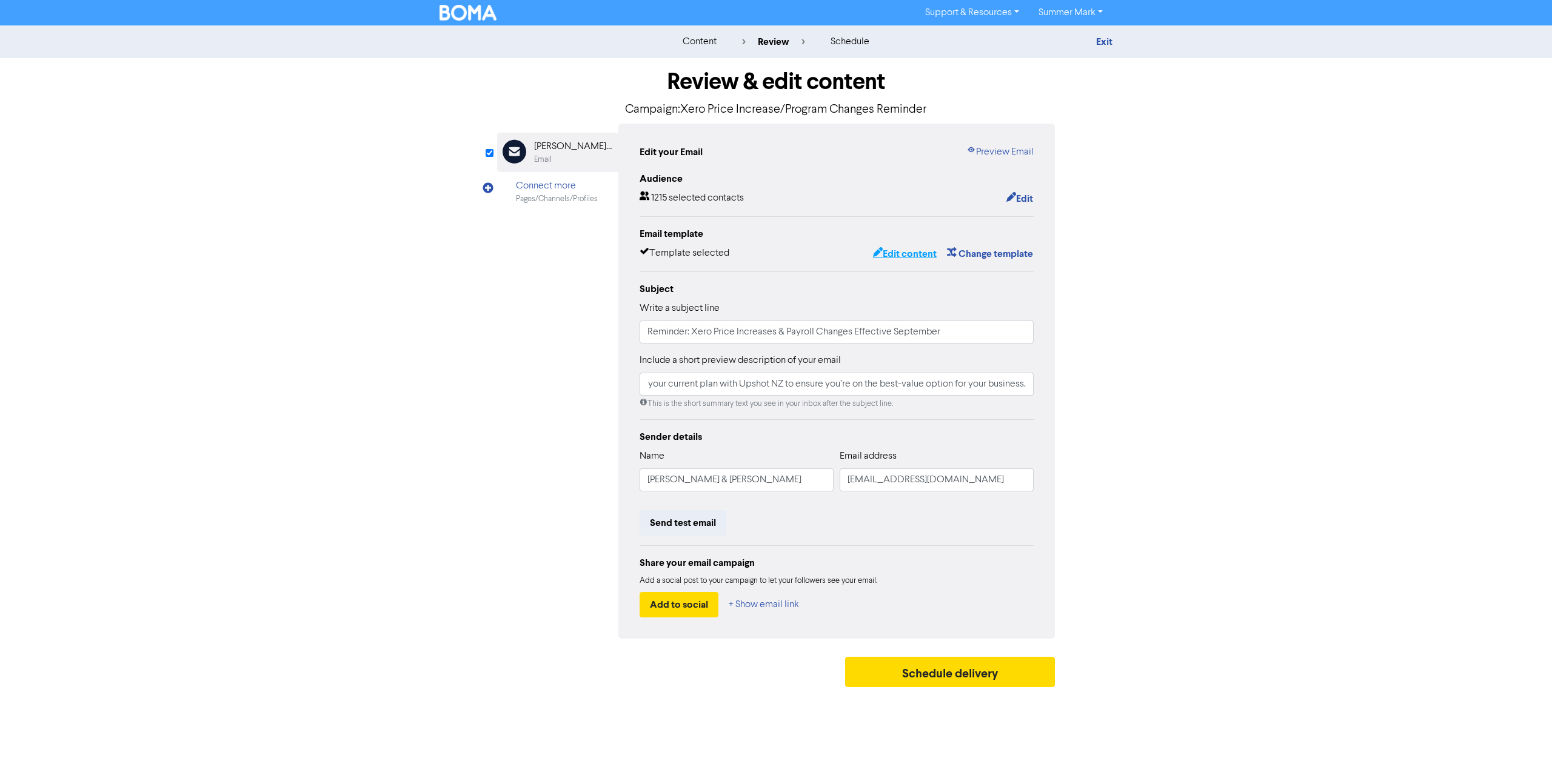
click at [910, 253] on button "Edit content" at bounding box center [904, 254] width 65 height 16
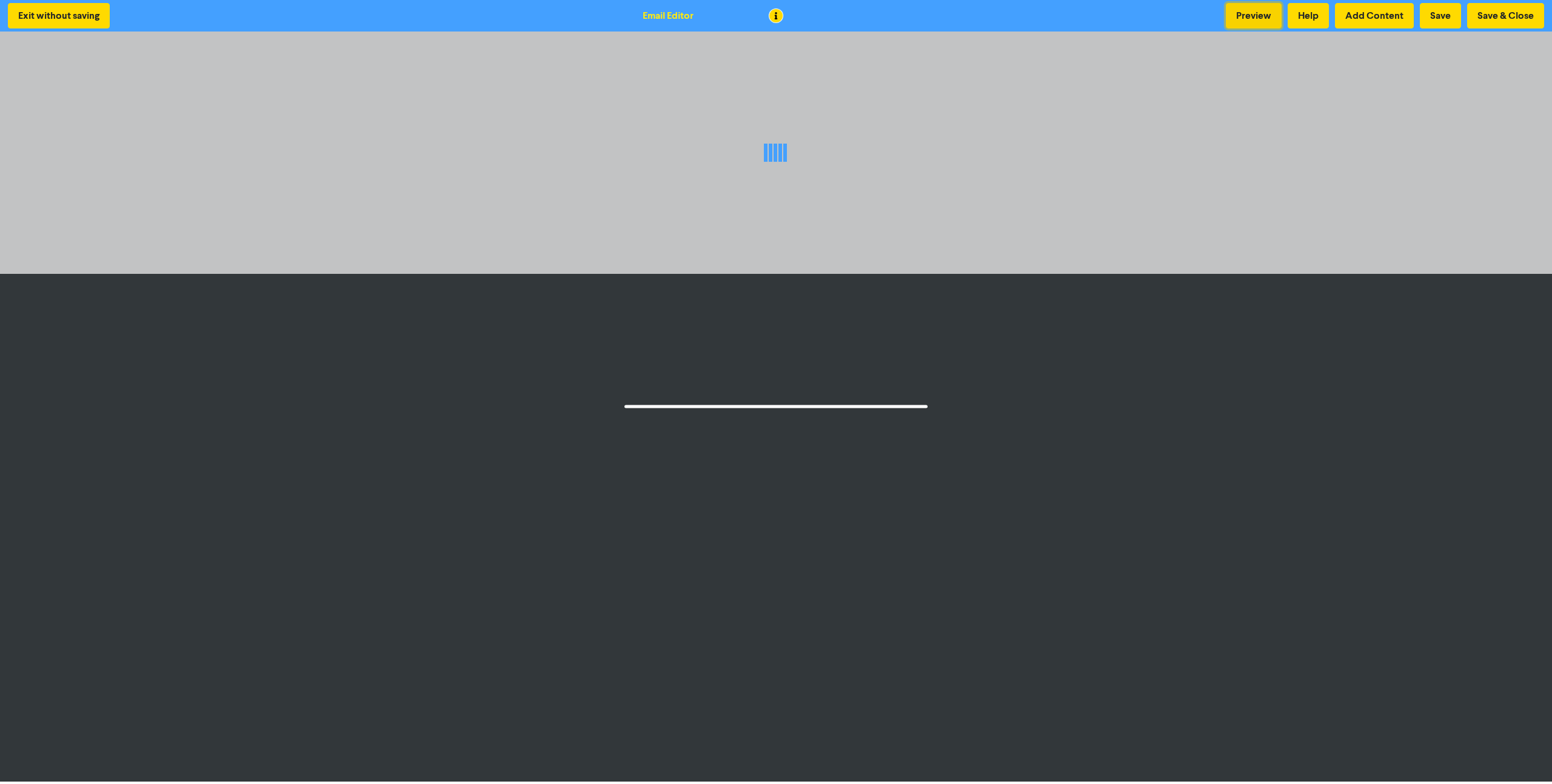
click at [1259, 15] on button "Preview" at bounding box center [1254, 15] width 56 height 25
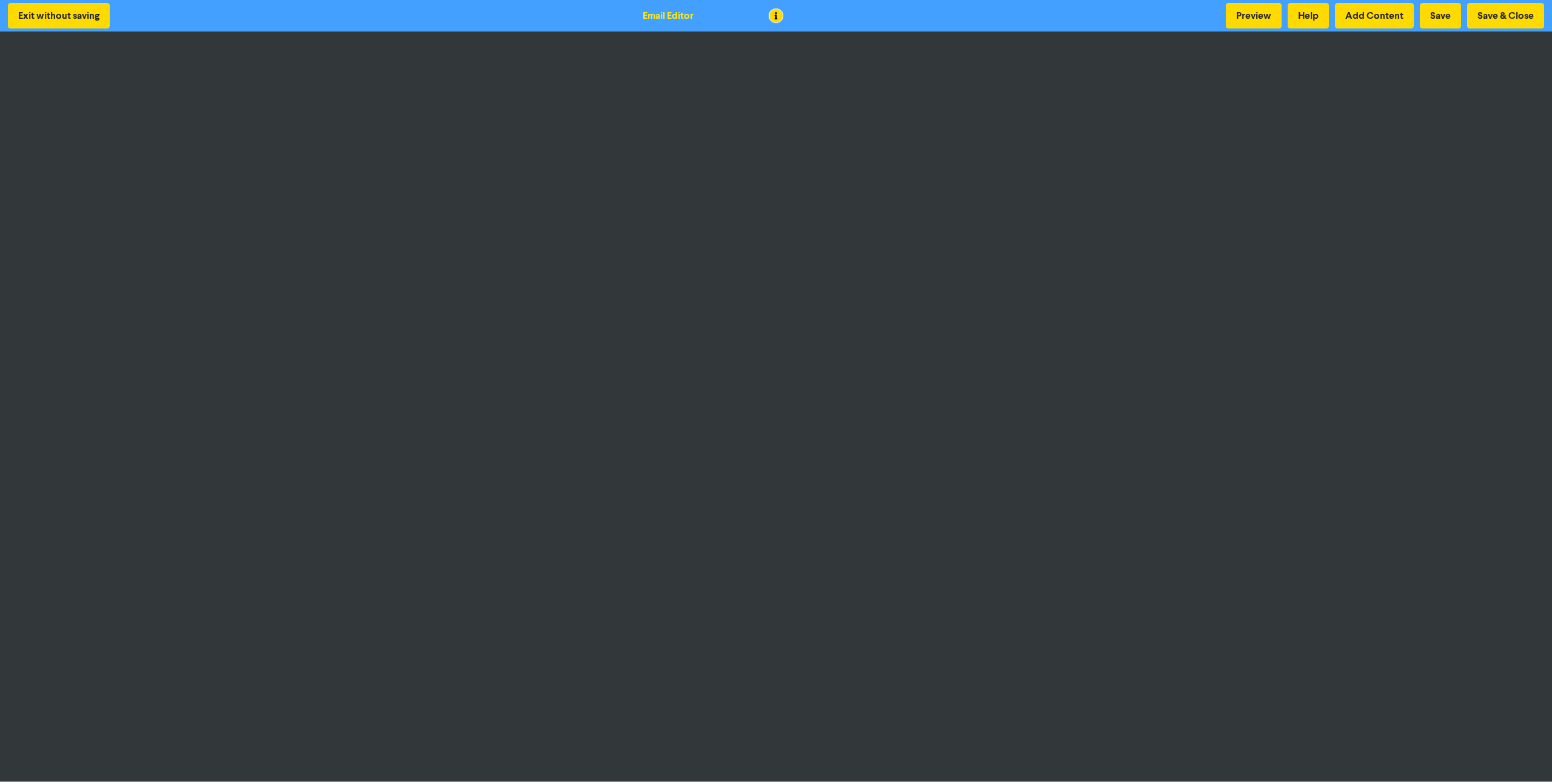
scroll to position [3, 0]
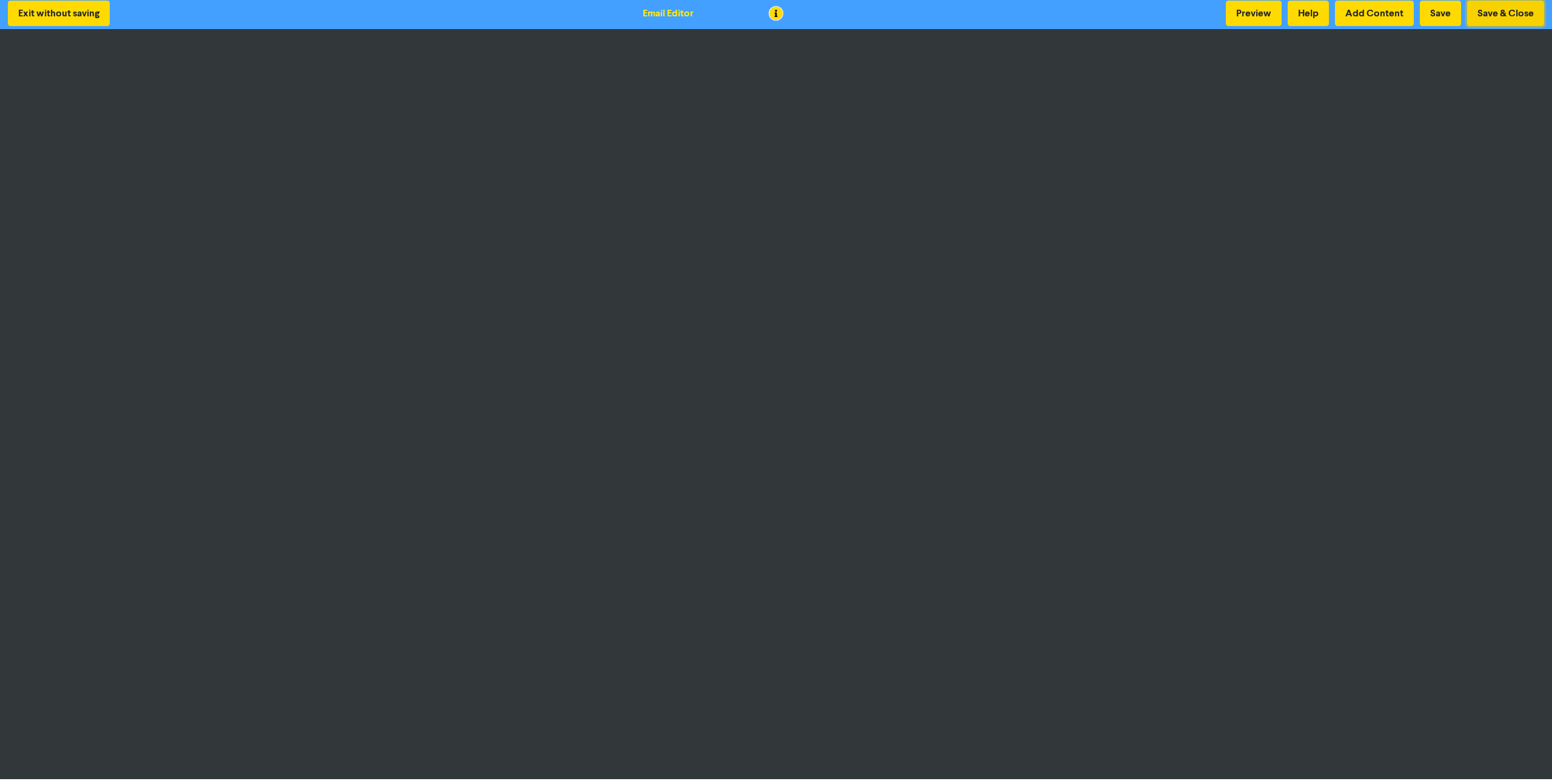
click at [1494, 14] on button "Save & Close" at bounding box center [1505, 13] width 77 height 25
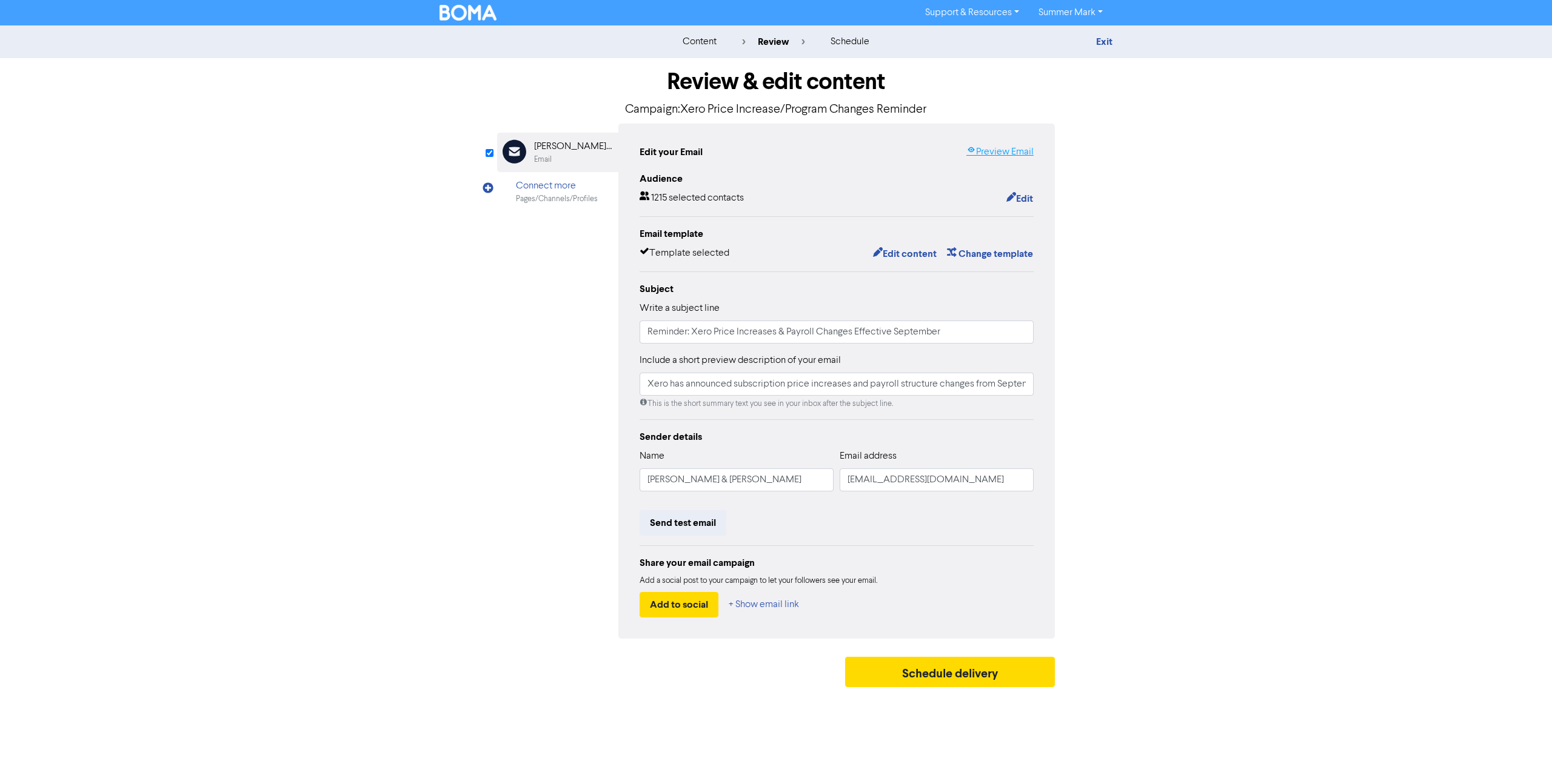
click at [989, 147] on link "Preview Email" at bounding box center [999, 152] width 67 height 15
click at [995, 681] on button "Schedule delivery" at bounding box center [949, 672] width 210 height 30
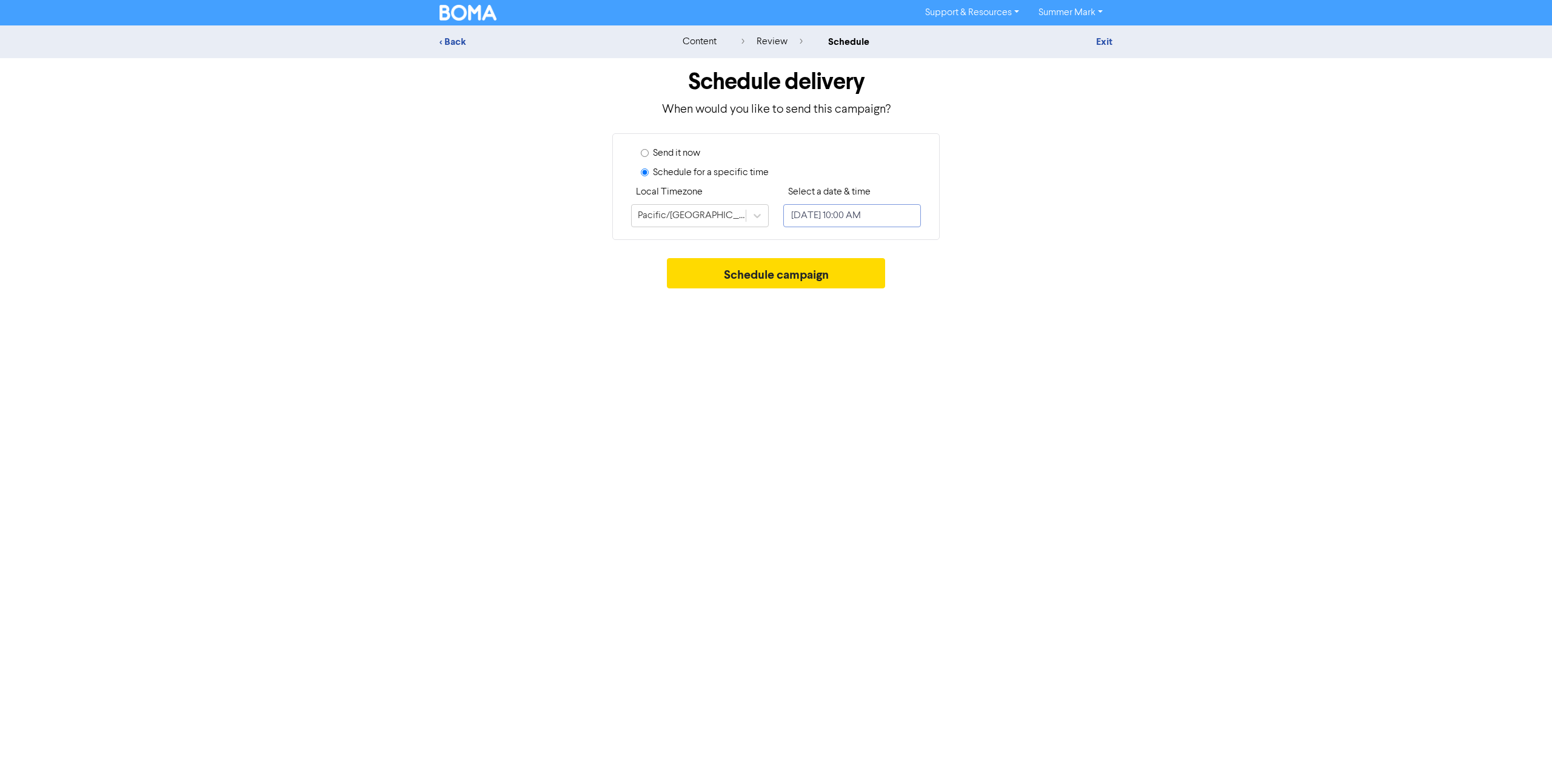
select select "7"
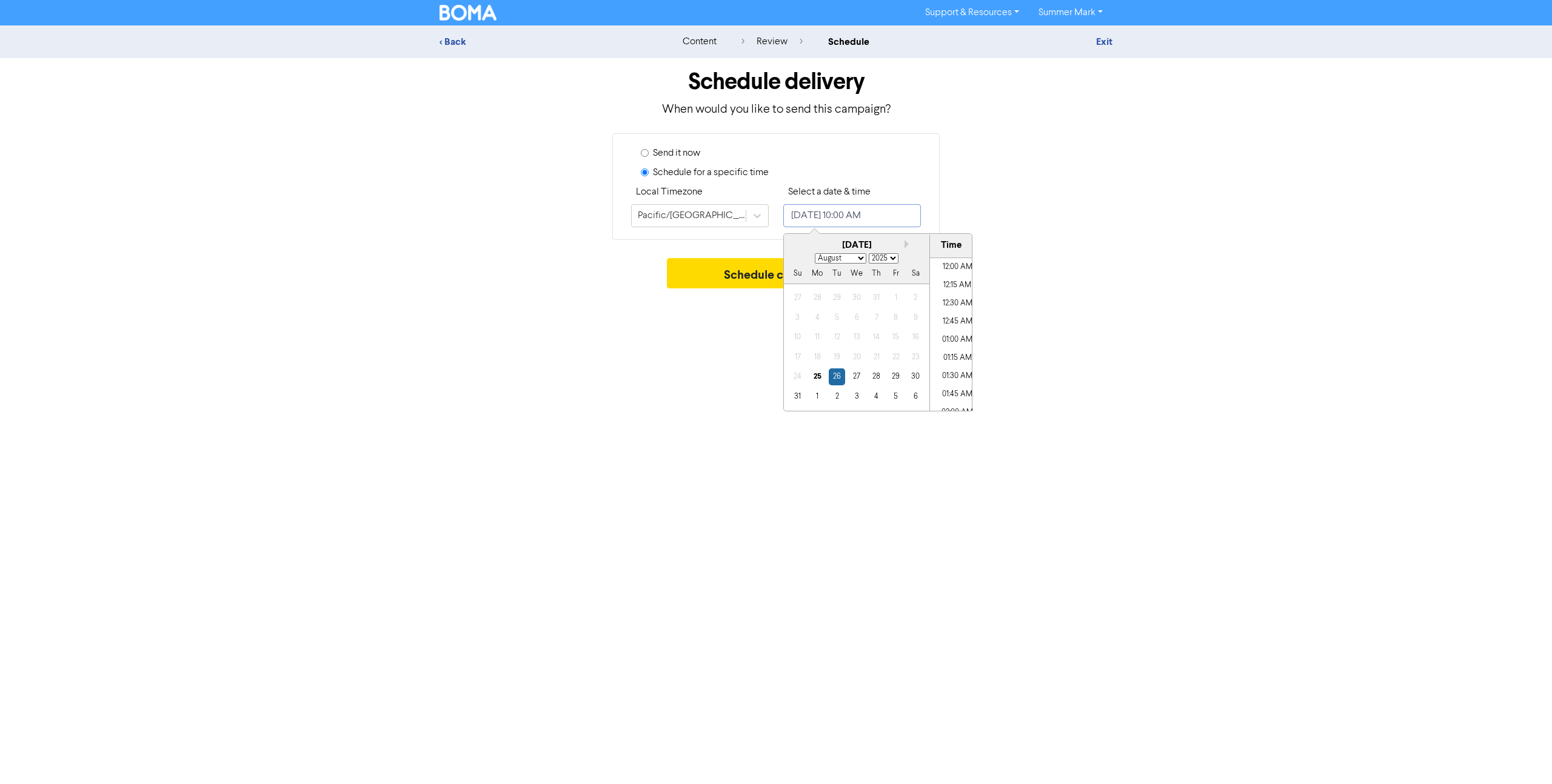
click at [832, 214] on input "[DATE] 10:00 AM" at bounding box center [852, 216] width 137 height 23
click at [818, 375] on div "25" at bounding box center [817, 376] width 17 height 17
click at [949, 378] on li "02:00 PM" at bounding box center [957, 381] width 55 height 18
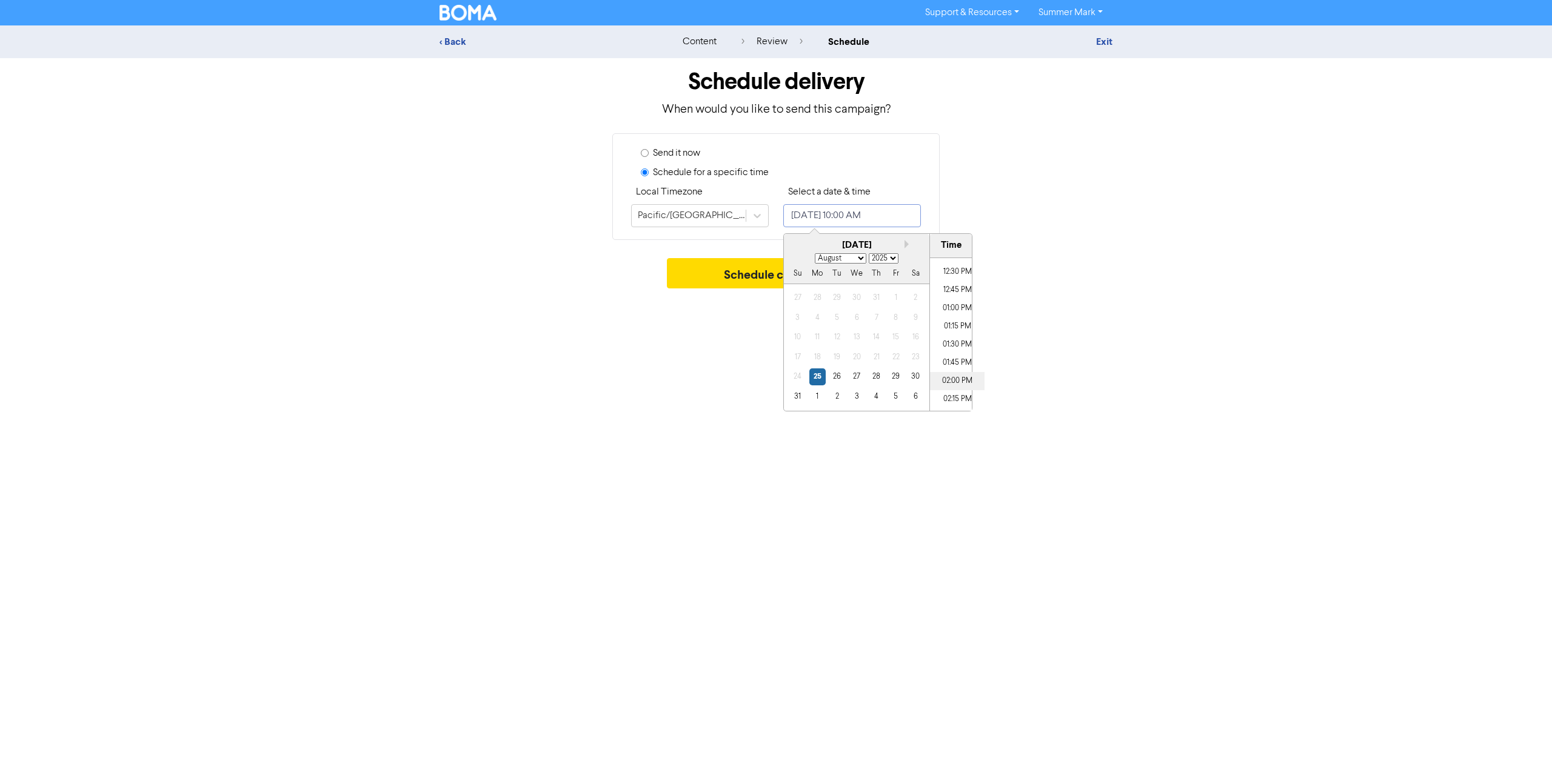
type input "[DATE] 2:00 PM"
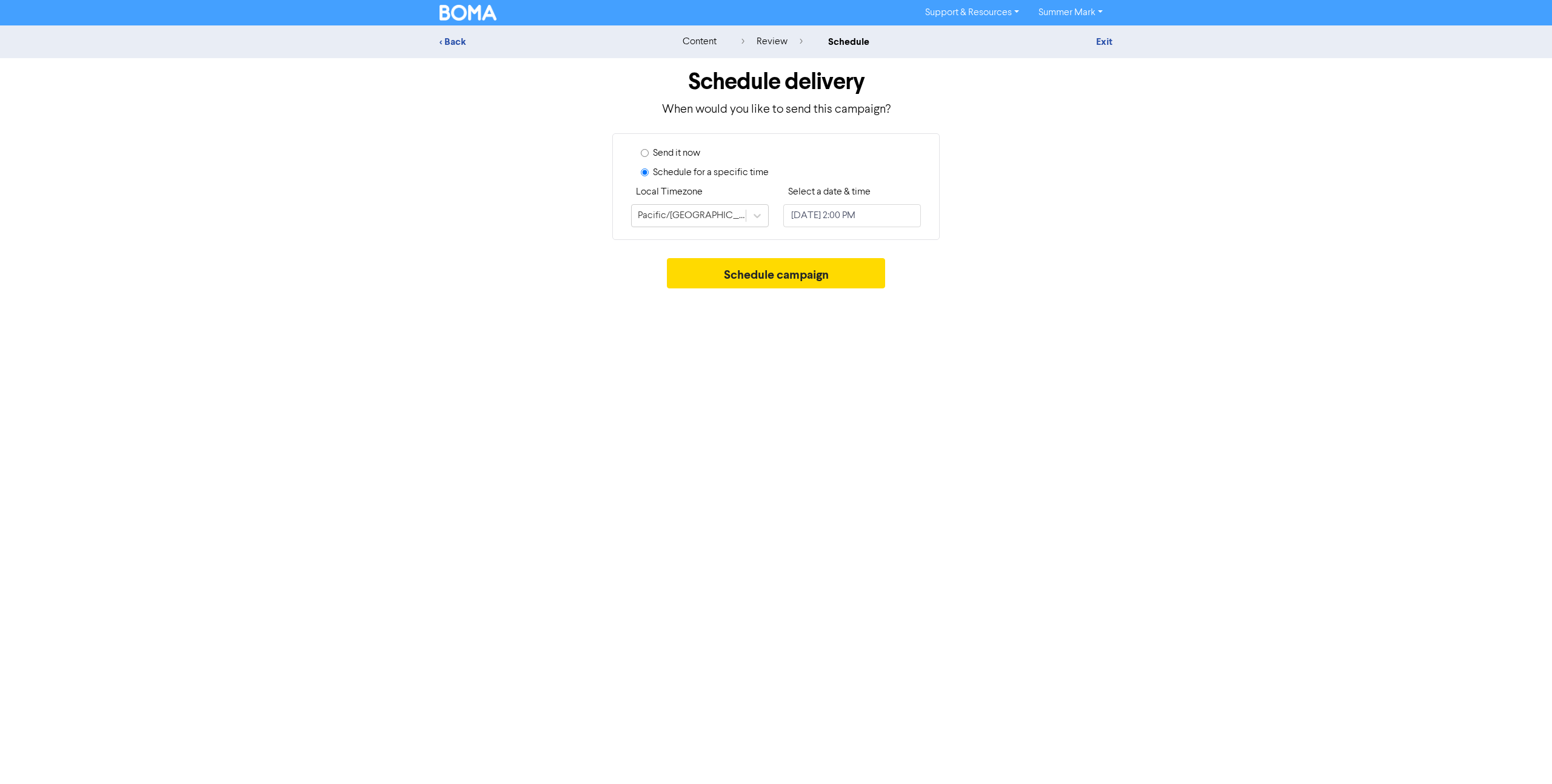
click at [1022, 203] on div "Send it now Schedule for a specific time Local Timezone Pacific/[GEOGRAPHIC_DAT…" at bounding box center [776, 186] width 691 height 107
click at [796, 276] on button "Schedule campaign" at bounding box center [776, 273] width 219 height 30
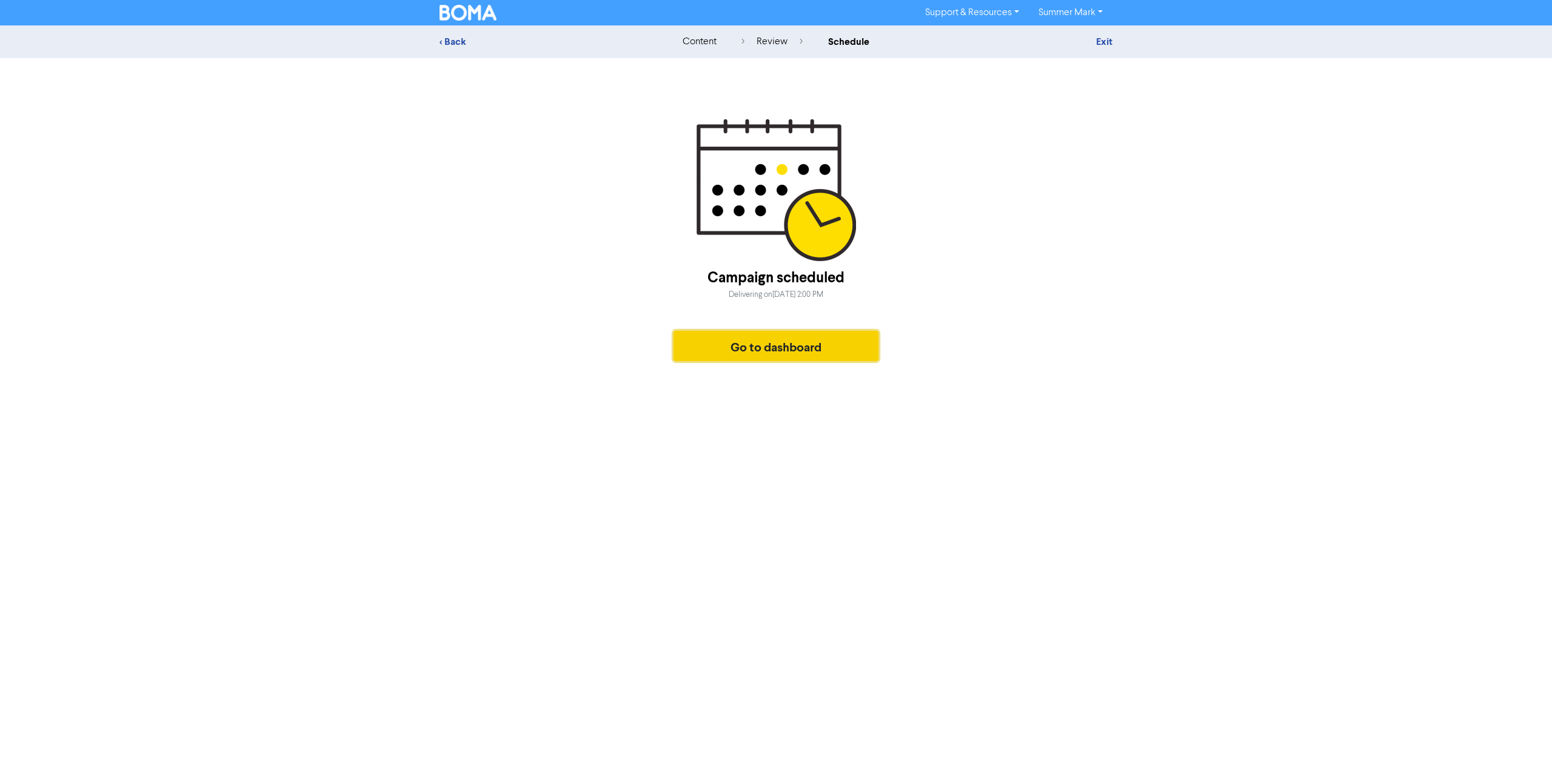
click at [803, 348] on button "Go to dashboard" at bounding box center [776, 346] width 205 height 30
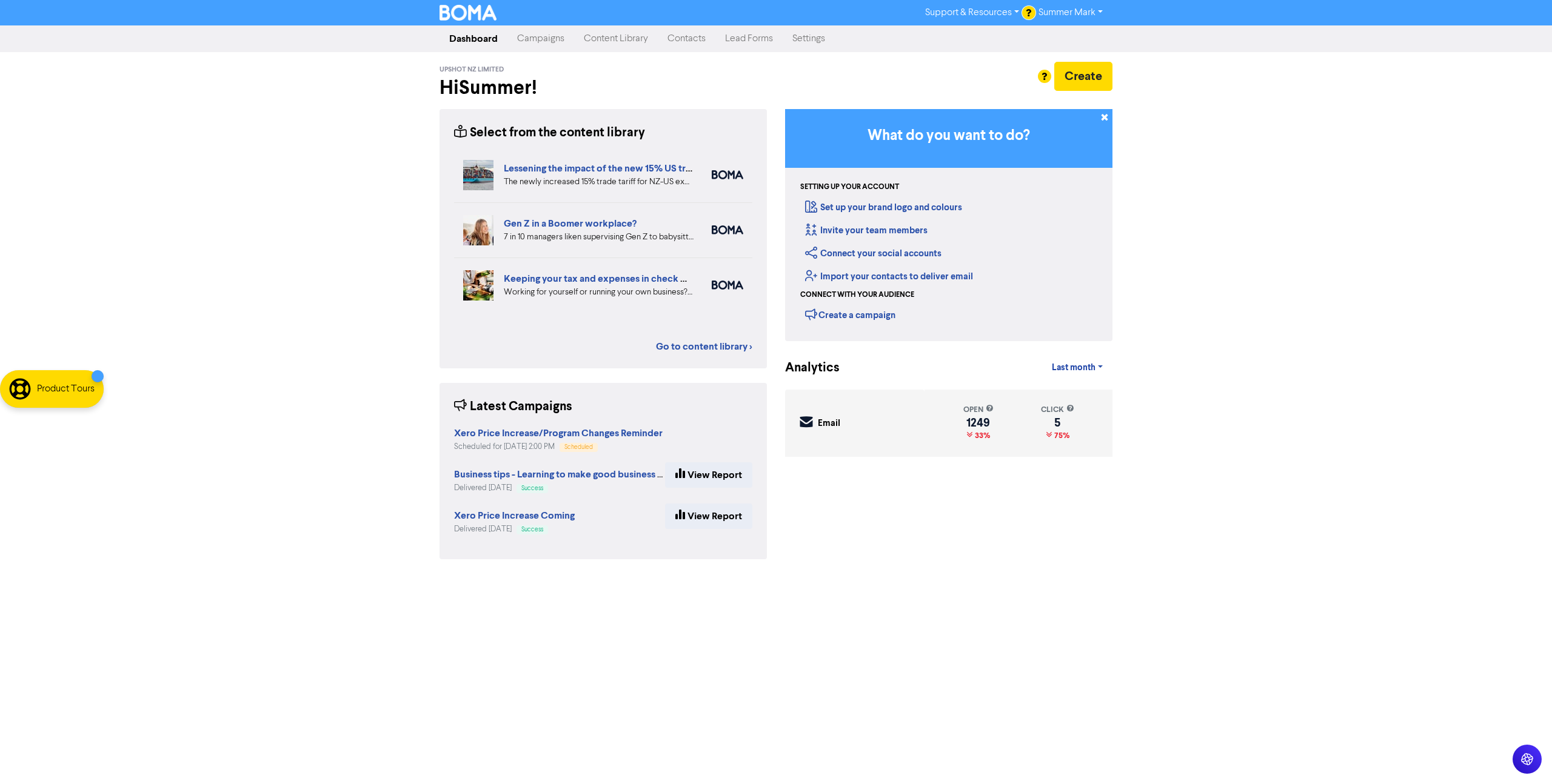
click at [553, 39] on link "Campaigns" at bounding box center [541, 39] width 67 height 24
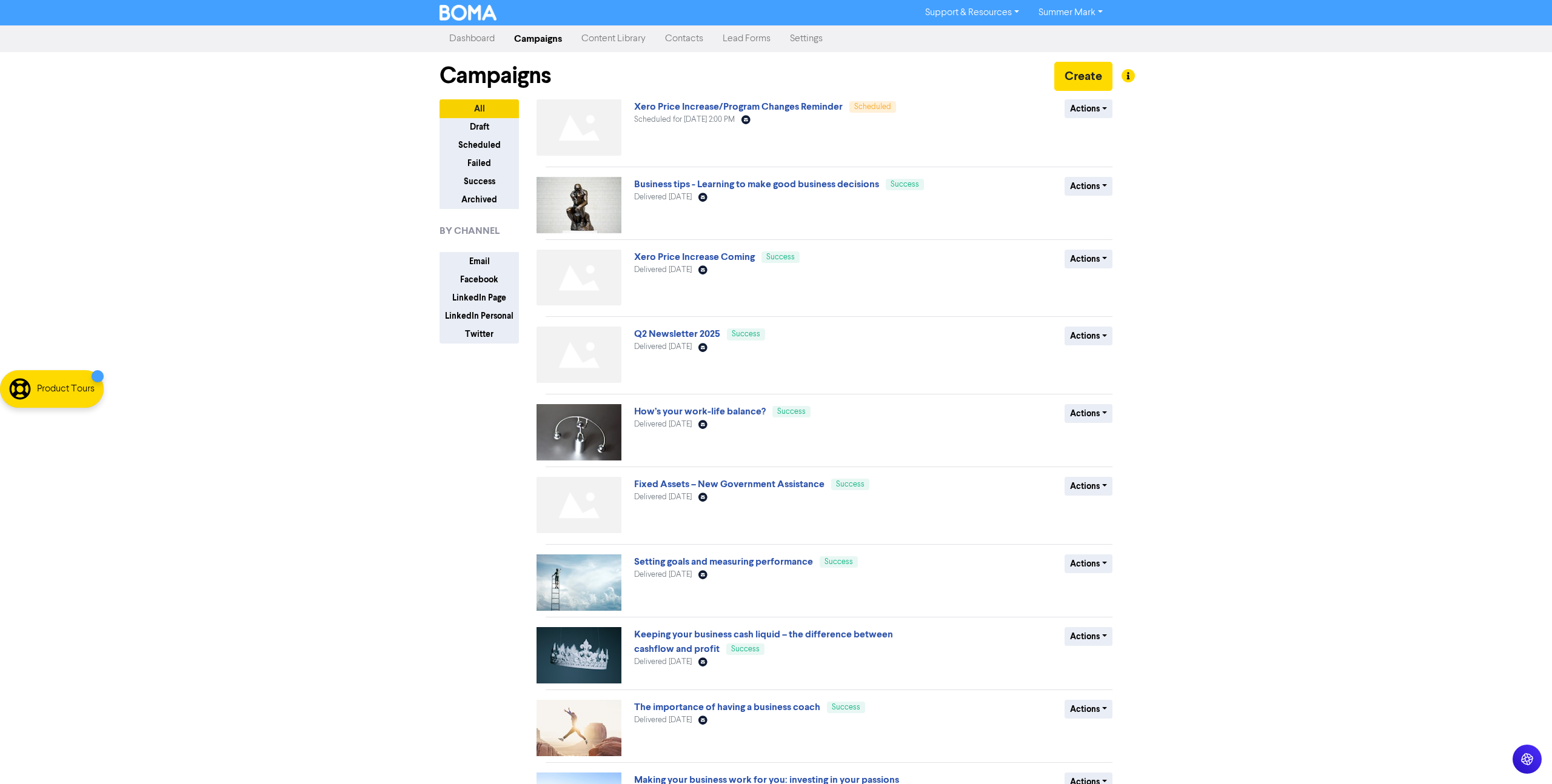
click at [465, 36] on link "Dashboard" at bounding box center [472, 39] width 65 height 24
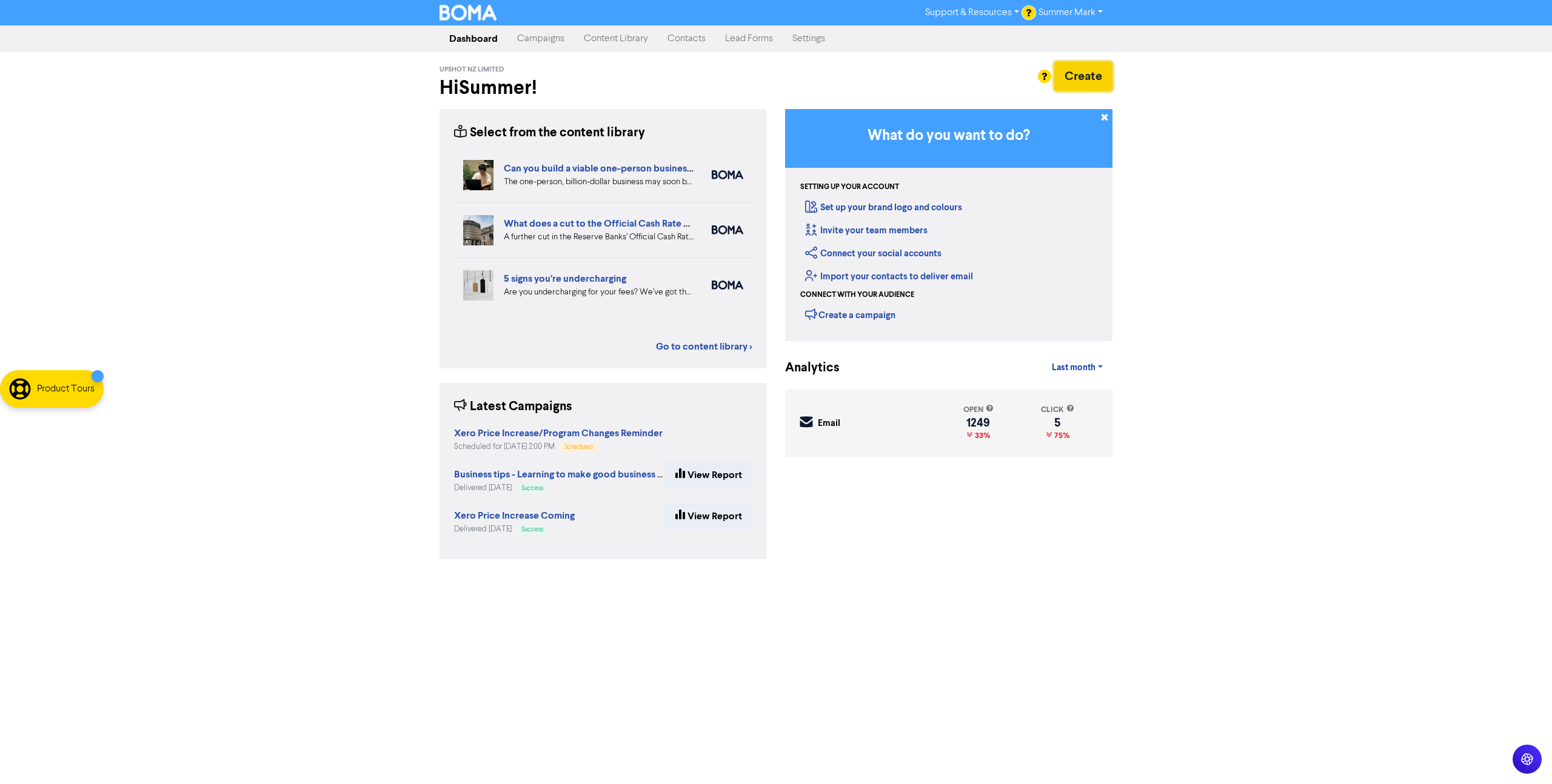
click at [1096, 79] on button "Create" at bounding box center [1083, 76] width 58 height 29
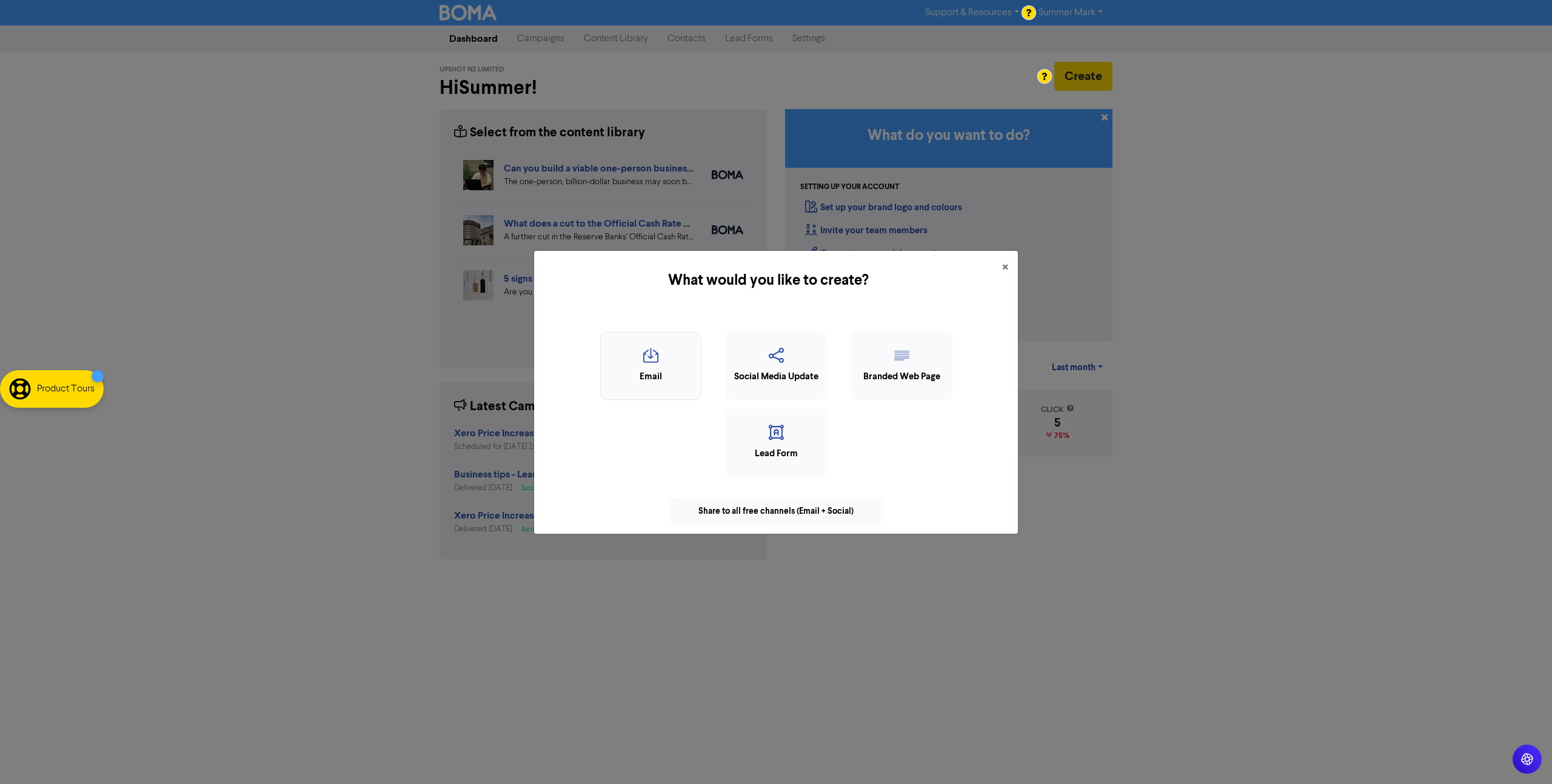
click at [660, 365] on icon "button" at bounding box center [650, 359] width 88 height 23
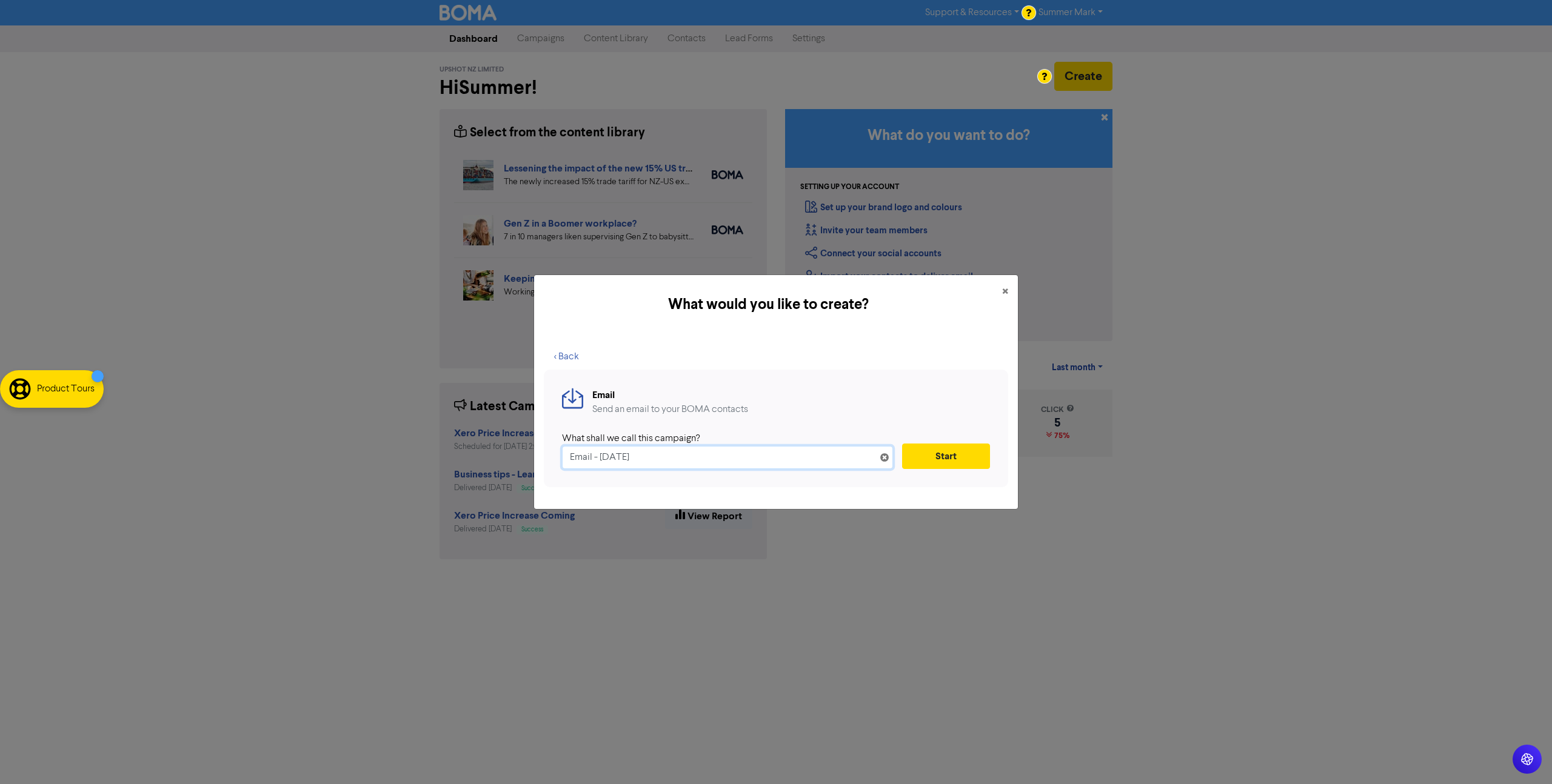
click at [692, 463] on input "Email - [DATE]" at bounding box center [727, 457] width 331 height 23
click at [581, 455] on input "IRd Housekeeping" at bounding box center [727, 457] width 331 height 23
type input "IRD Housekeeping"
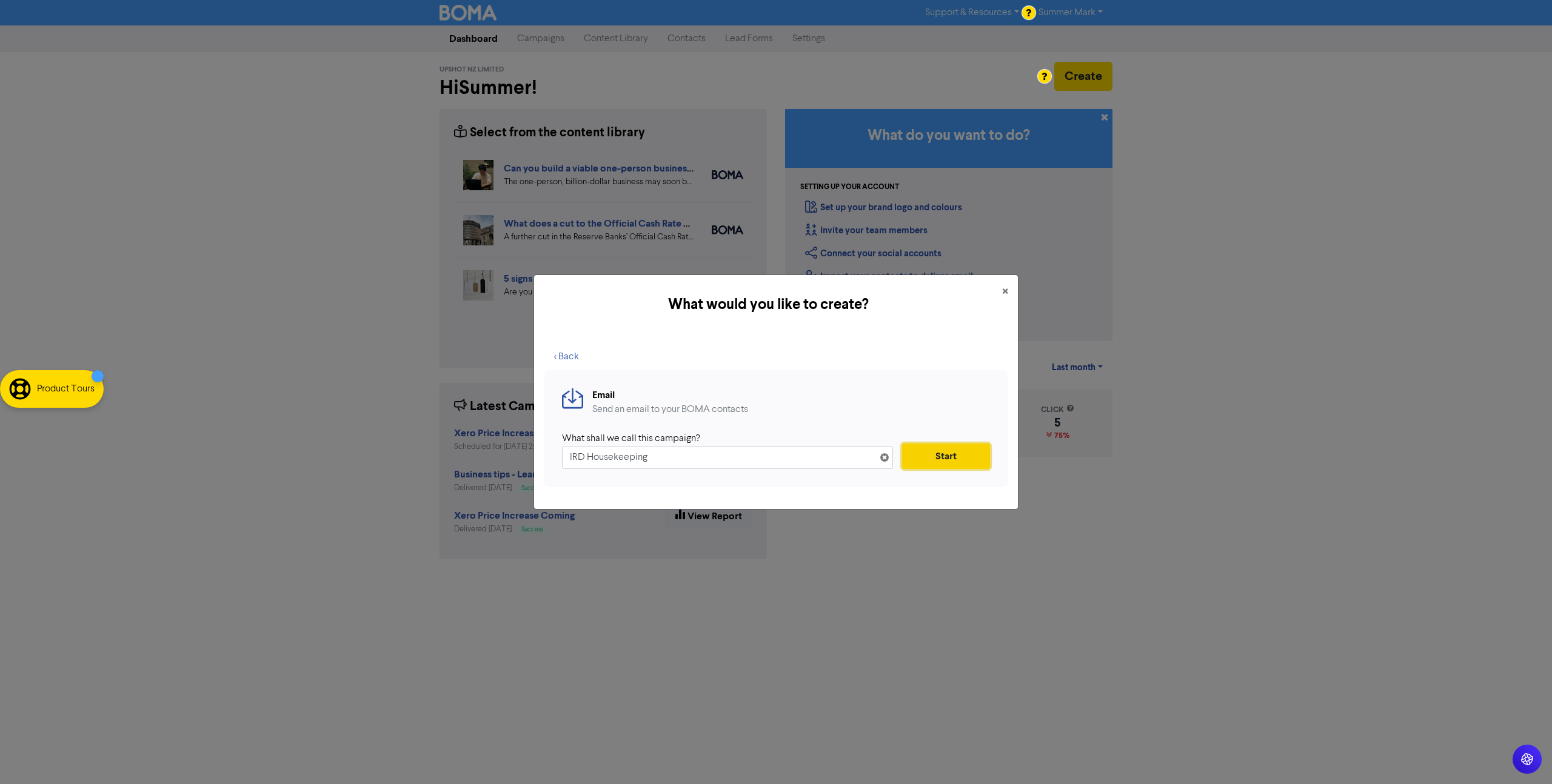
click at [943, 453] on button "Start" at bounding box center [946, 455] width 88 height 25
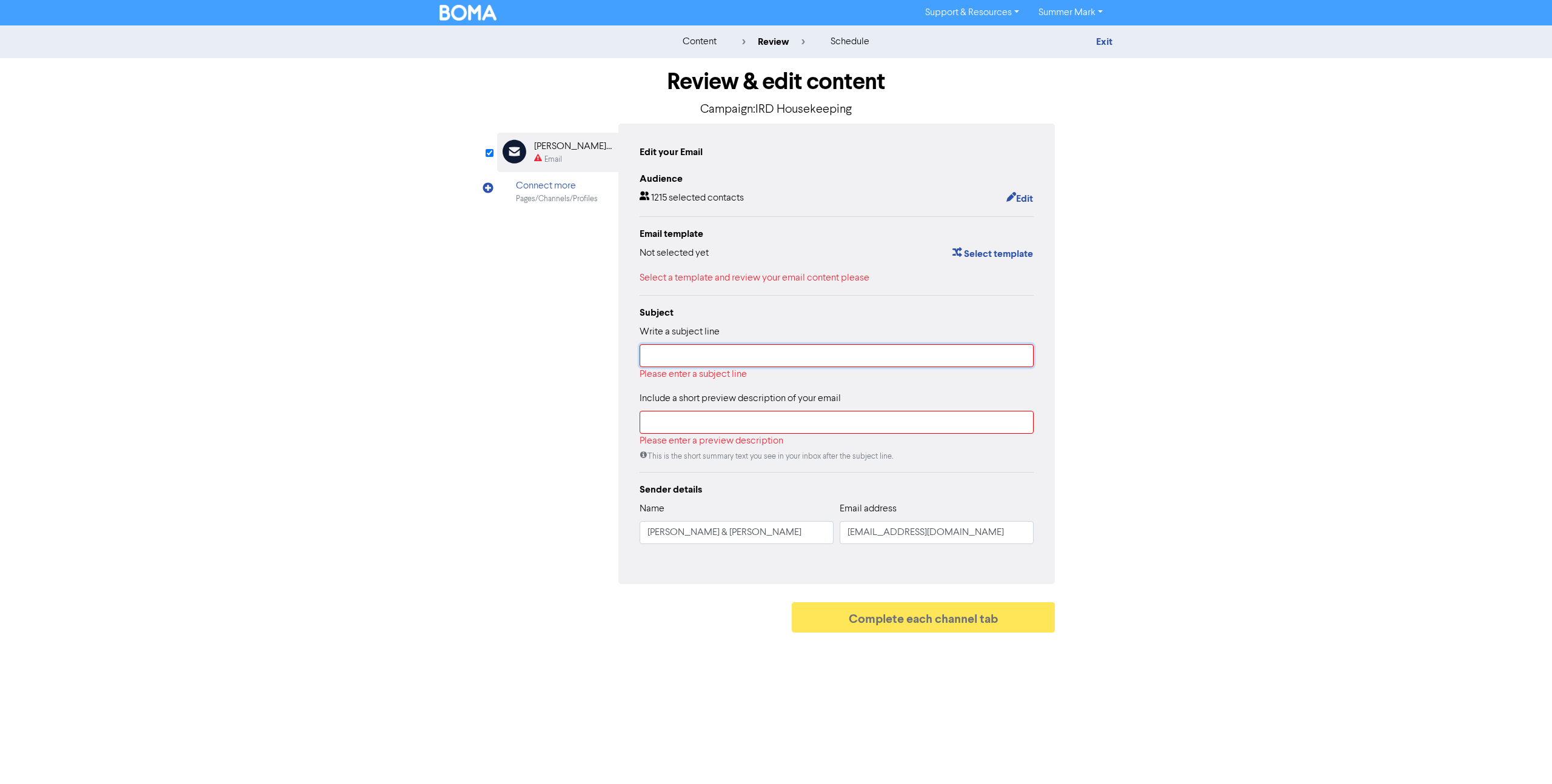
click at [689, 359] on input "text" at bounding box center [836, 355] width 394 height 23
paste input "Important IRD Updates: Authority to Act, Instalments & Tax Obligations"
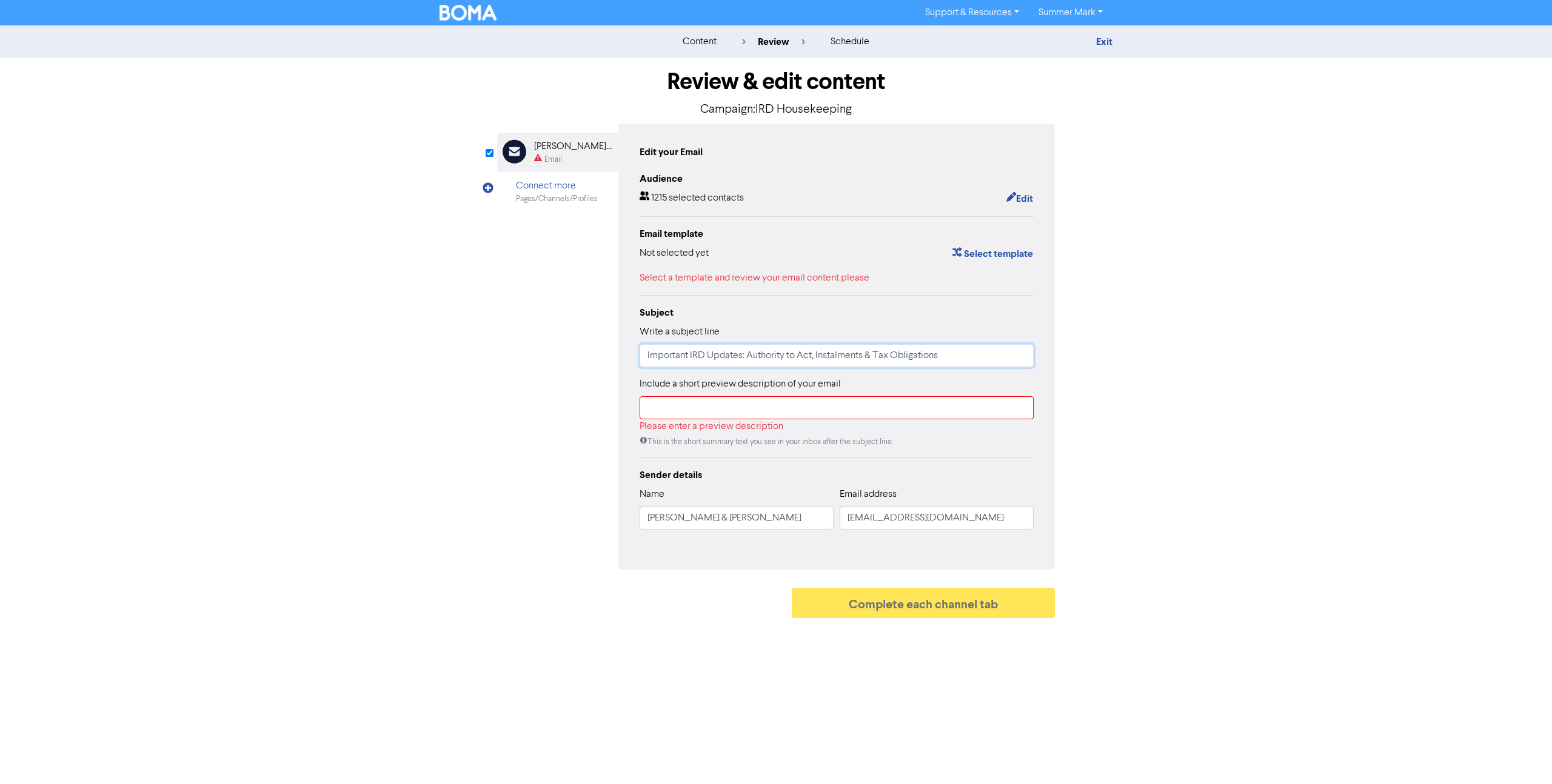
type input "Important IRD Updates: Authority to Act, Instalments & Tax Obligations"
click at [778, 417] on input "text" at bounding box center [836, 408] width 394 height 23
paste input "Stay up to date with Inland Revenue changes: new Authority to Act requirements,…"
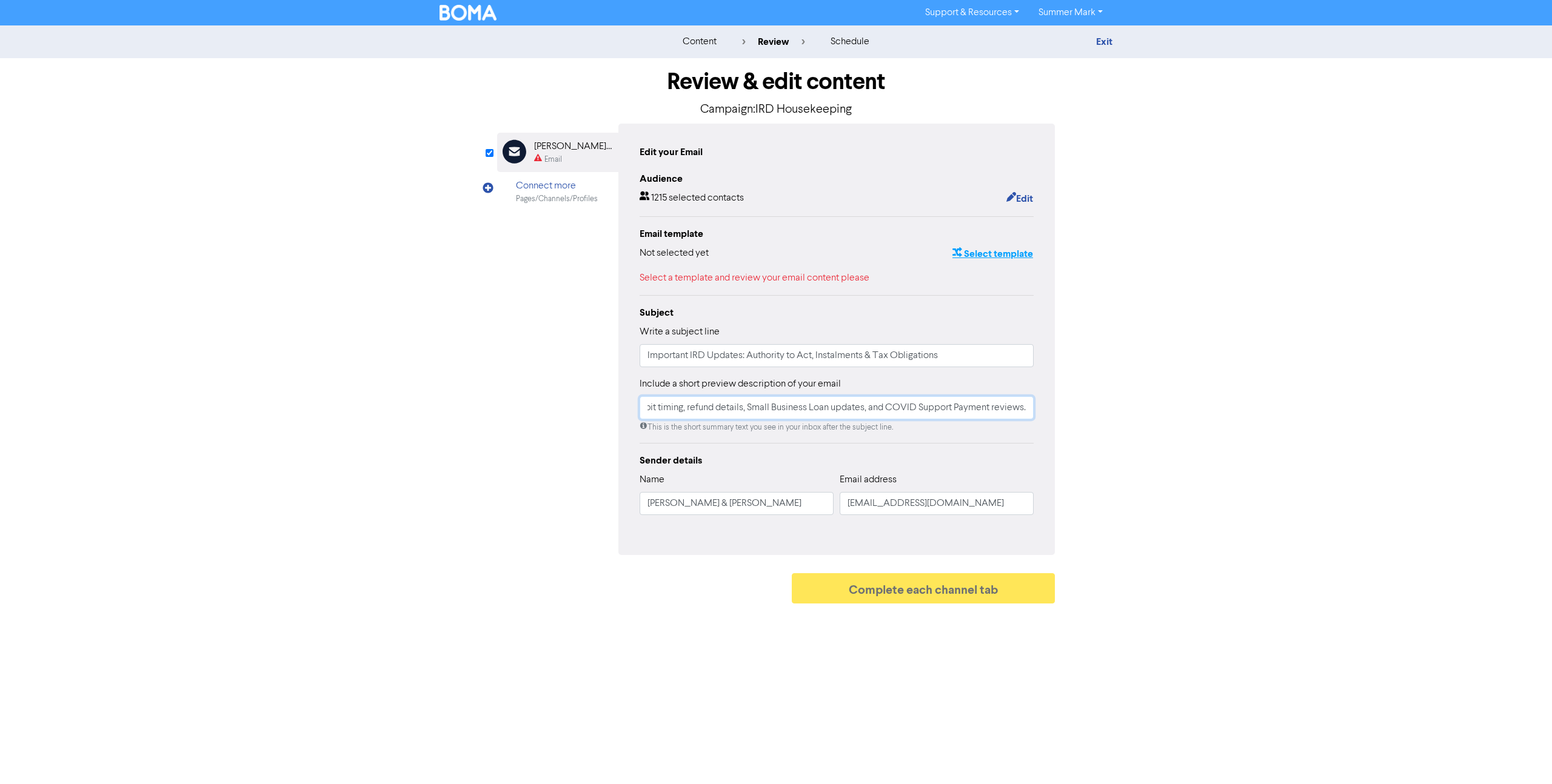
type input "Stay up to date with Inland Revenue changes: new Authority to Act requirements,…"
click at [1022, 255] on button "Select template" at bounding box center [993, 254] width 82 height 16
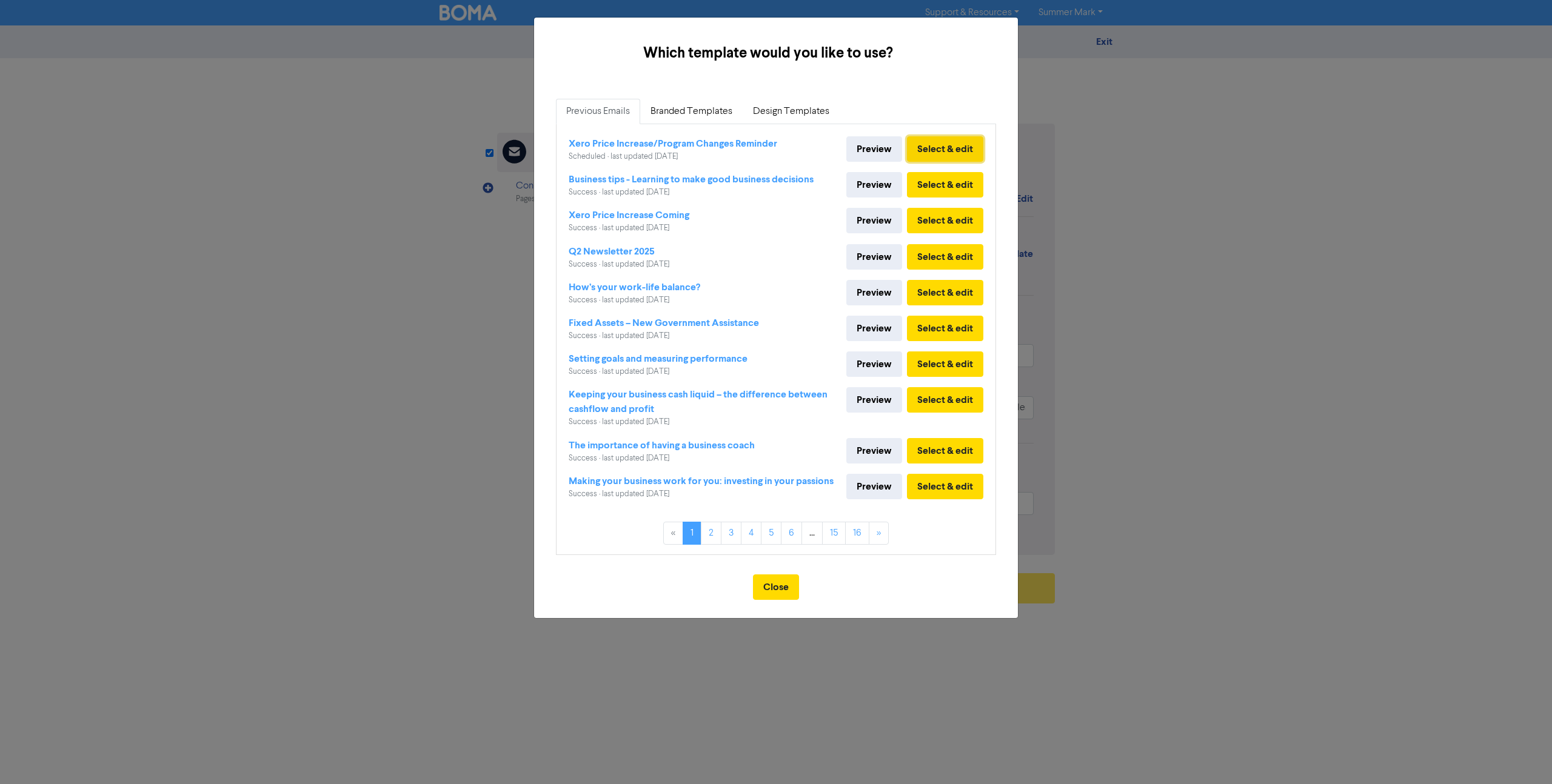
click at [940, 142] on button "Select & edit" at bounding box center [945, 149] width 77 height 25
